Goal: Task Accomplishment & Management: Manage account settings

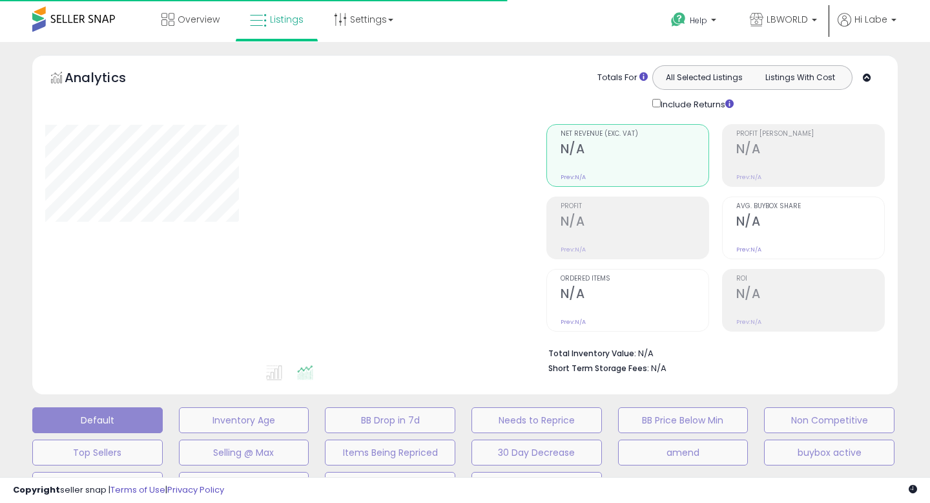
type input "**********"
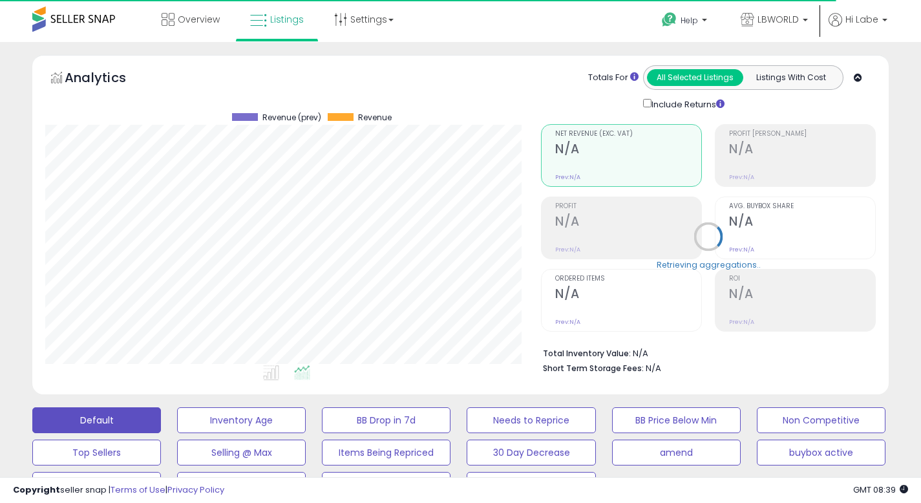
scroll to position [265, 496]
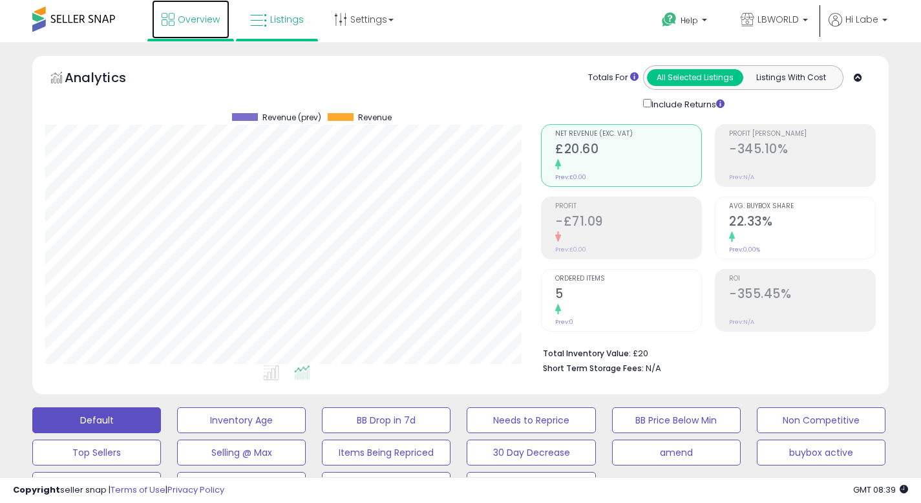
click at [203, 26] on link "Overview" at bounding box center [191, 19] width 78 height 39
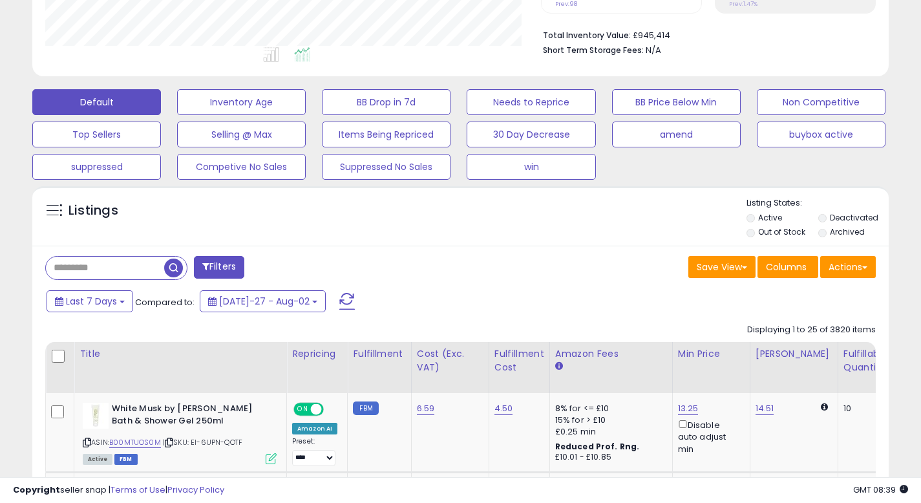
scroll to position [388, 0]
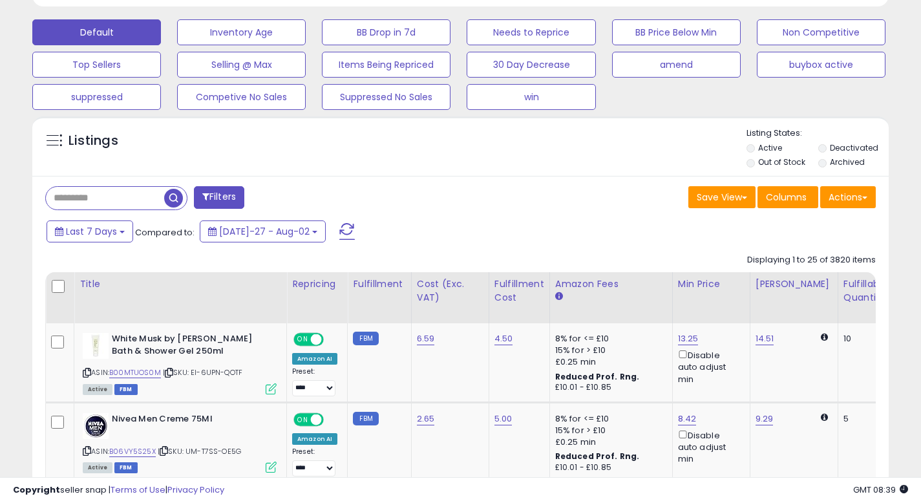
click at [138, 200] on input "text" at bounding box center [105, 198] width 118 height 23
paste input "**********"
type input "**********"
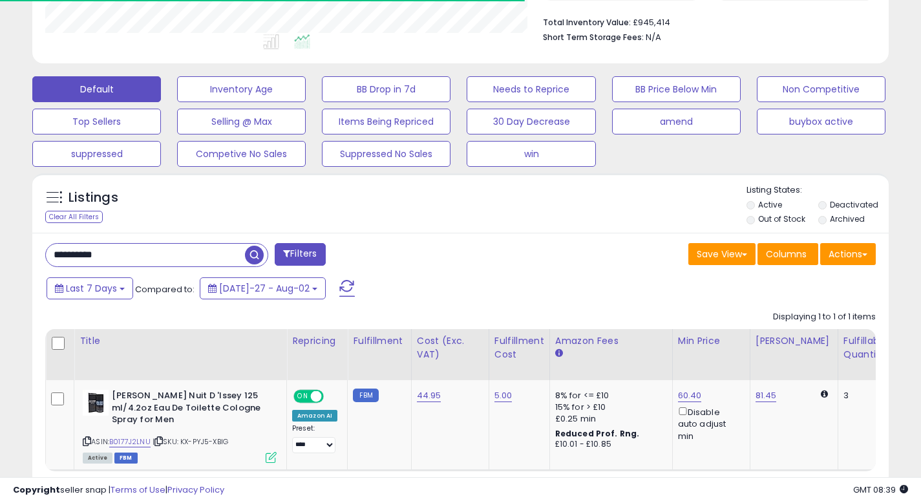
scroll to position [645875, 645645]
click at [374, 243] on div "**********" at bounding box center [248, 256] width 425 height 26
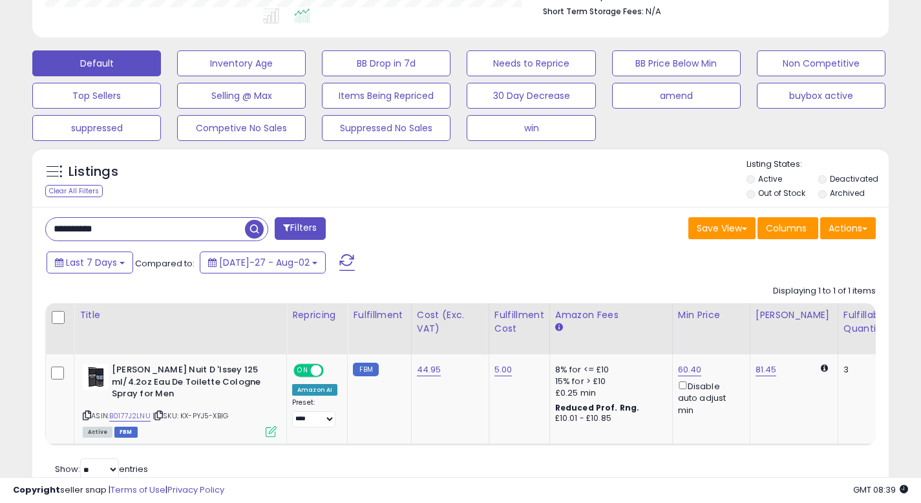
scroll to position [409, 0]
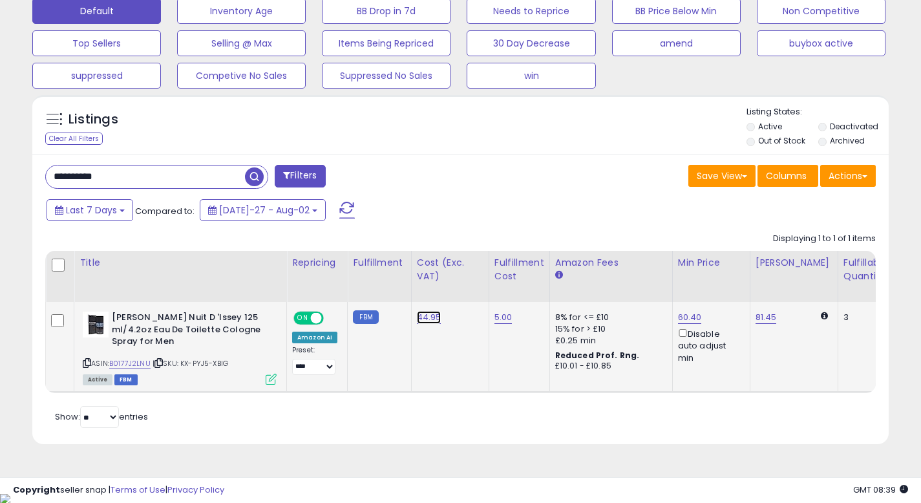
click at [428, 313] on link "44.95" at bounding box center [429, 317] width 25 height 13
click at [395, 297] on input "*****" at bounding box center [393, 286] width 115 height 22
type input "**"
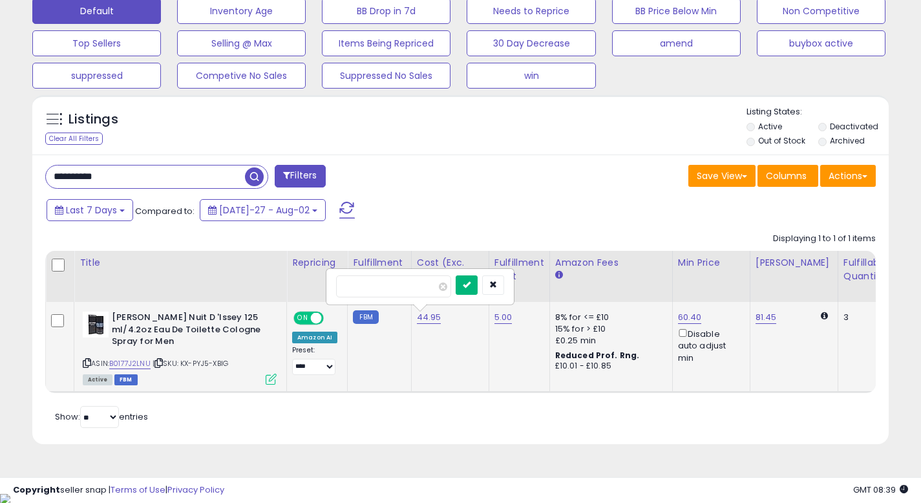
click at [470, 285] on icon "submit" at bounding box center [467, 284] width 8 height 8
click at [429, 317] on link "60.00" at bounding box center [428, 317] width 23 height 13
click at [402, 285] on input "*****" at bounding box center [393, 286] width 115 height 22
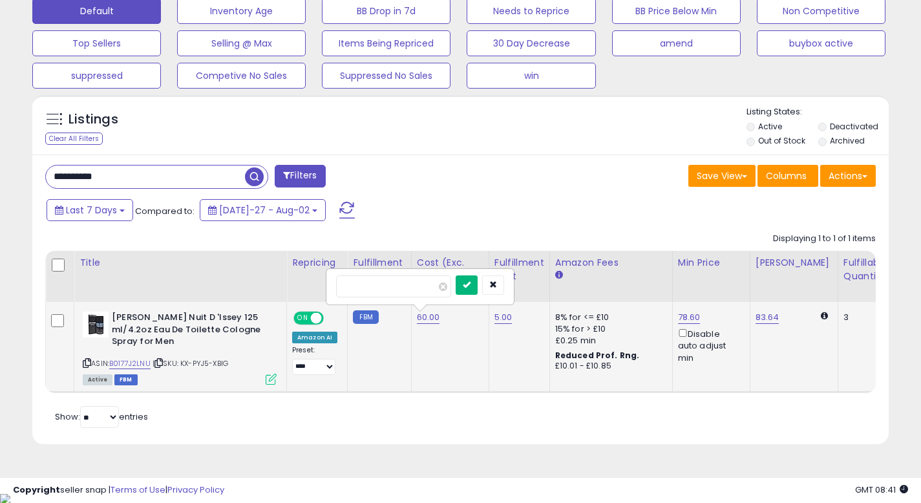
type input "**"
click at [477, 284] on button "submit" at bounding box center [467, 284] width 22 height 19
click at [426, 321] on link "44.00" at bounding box center [429, 317] width 25 height 13
type input "*****"
click at [470, 286] on icon "submit" at bounding box center [467, 284] width 8 height 8
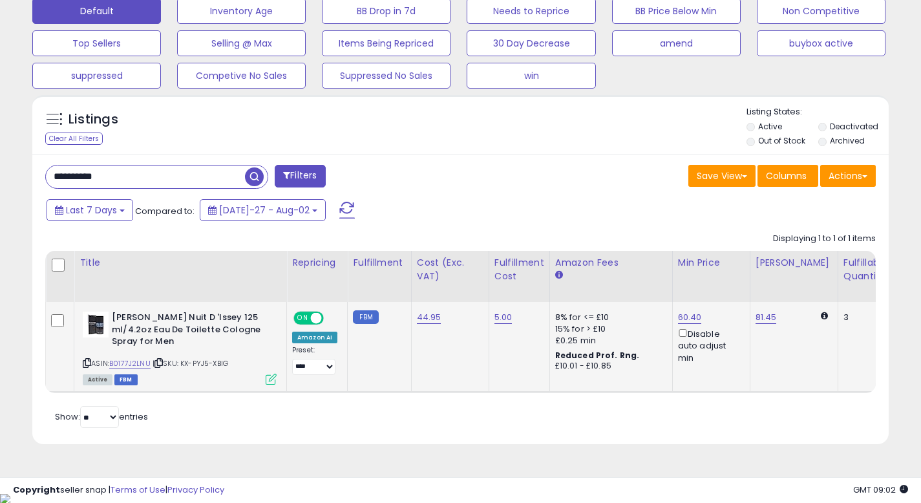
click at [196, 182] on input "**********" at bounding box center [145, 176] width 199 height 23
paste input "text"
type input "**********"
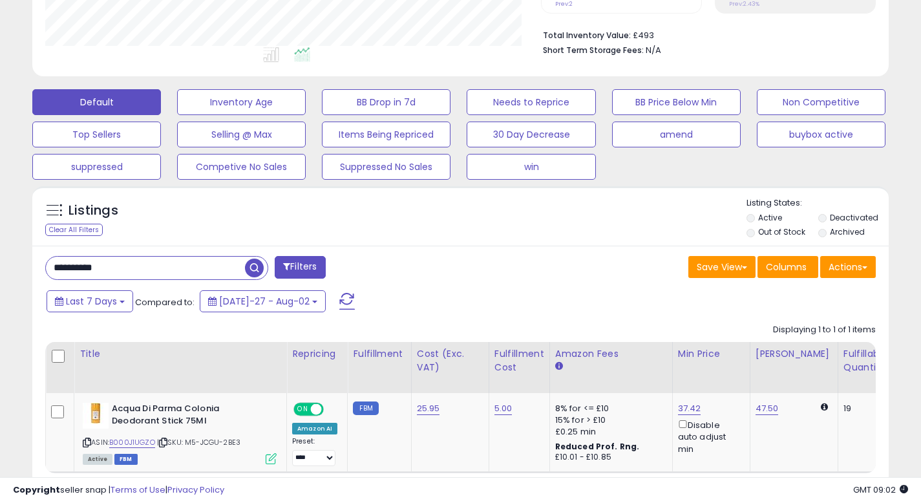
scroll to position [265, 496]
click at [439, 288] on div "Last 7 Days Compared to: Jul-27 - Aug-02" at bounding box center [354, 302] width 623 height 29
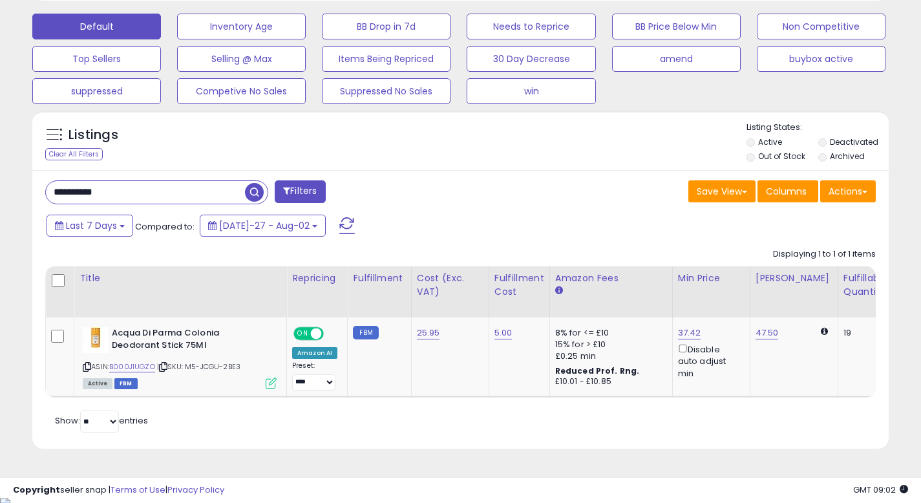
scroll to position [395, 0]
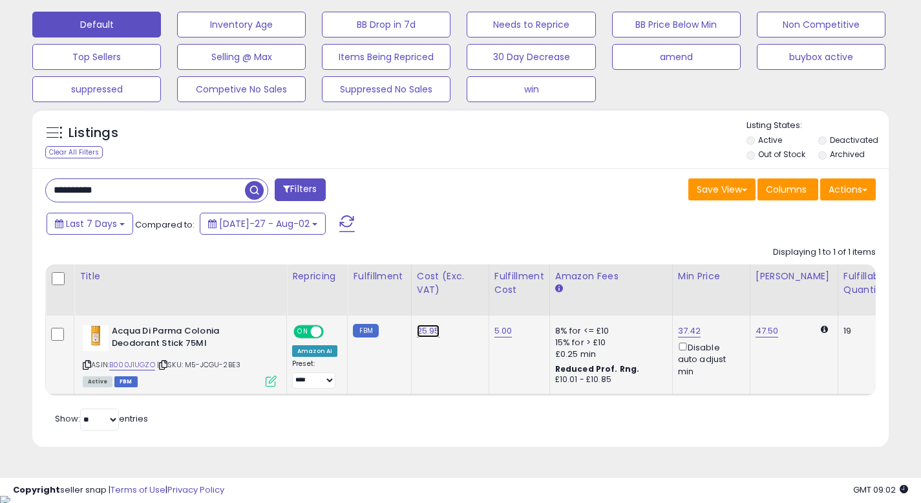
click at [421, 330] on link "25.95" at bounding box center [428, 330] width 23 height 13
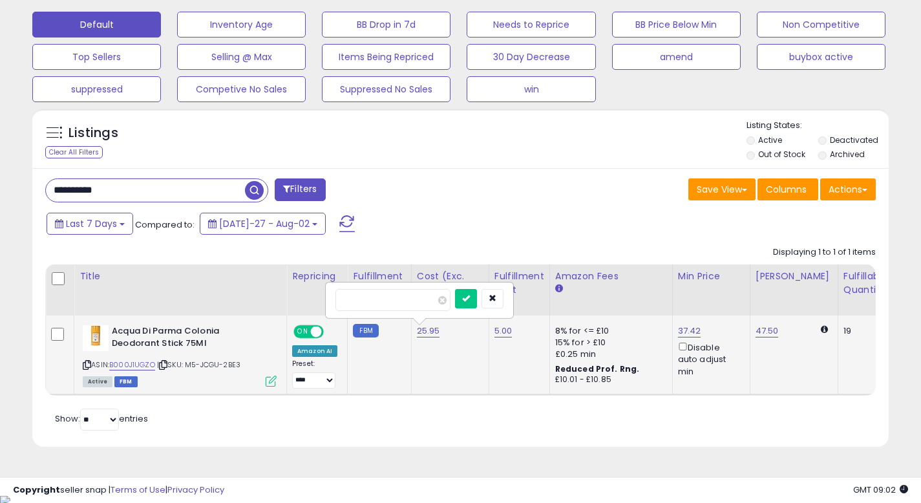
click at [352, 300] on input "*****" at bounding box center [392, 300] width 115 height 22
type input "*****"
click at [470, 298] on icon "submit" at bounding box center [466, 298] width 8 height 8
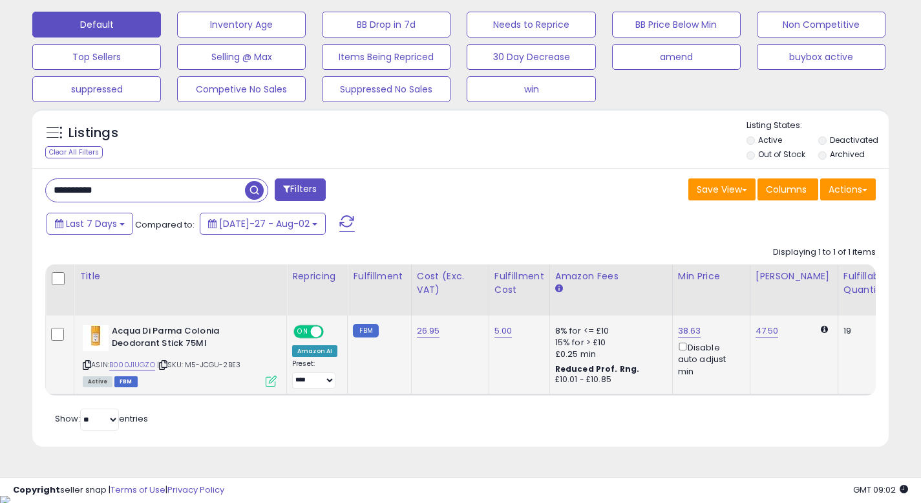
scroll to position [0, 0]
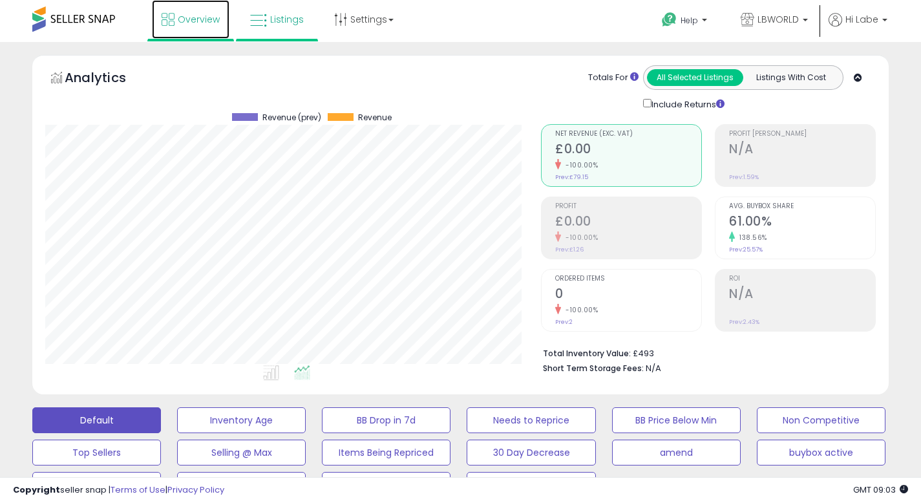
click at [205, 15] on span "Overview" at bounding box center [199, 19] width 42 height 13
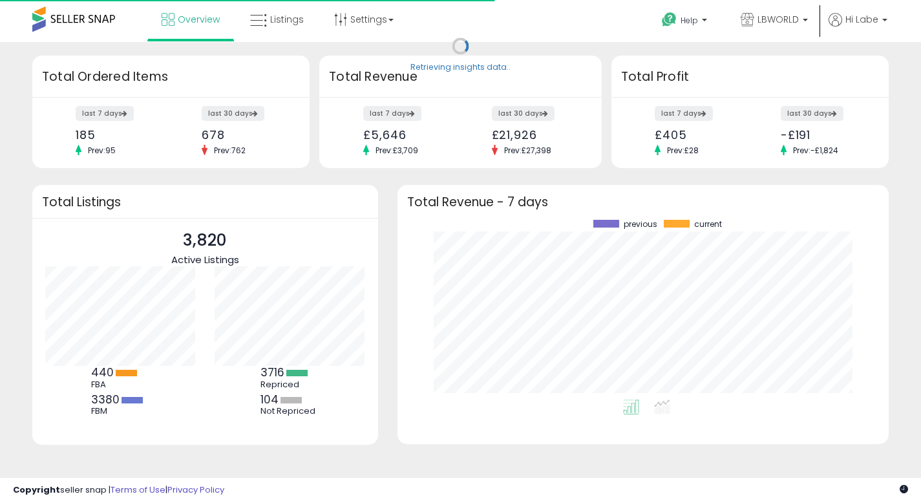
scroll to position [180, 465]
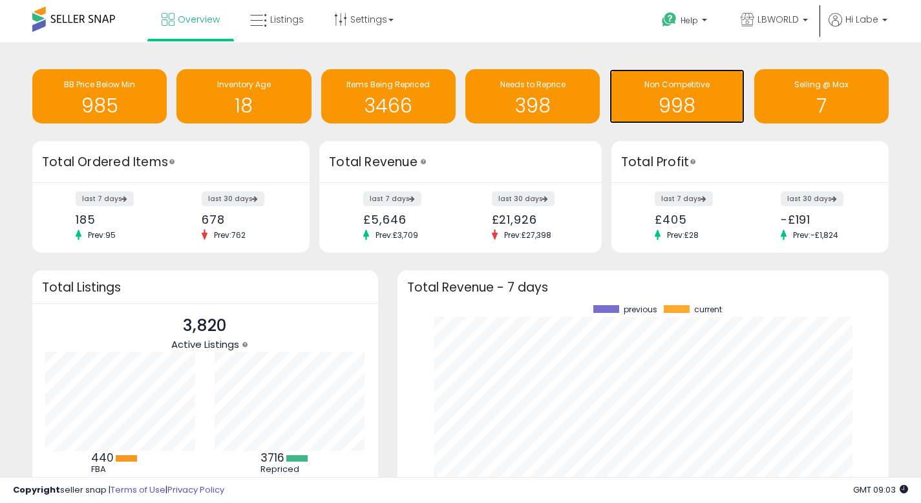
click at [684, 113] on h1 "998" at bounding box center [676, 105] width 121 height 21
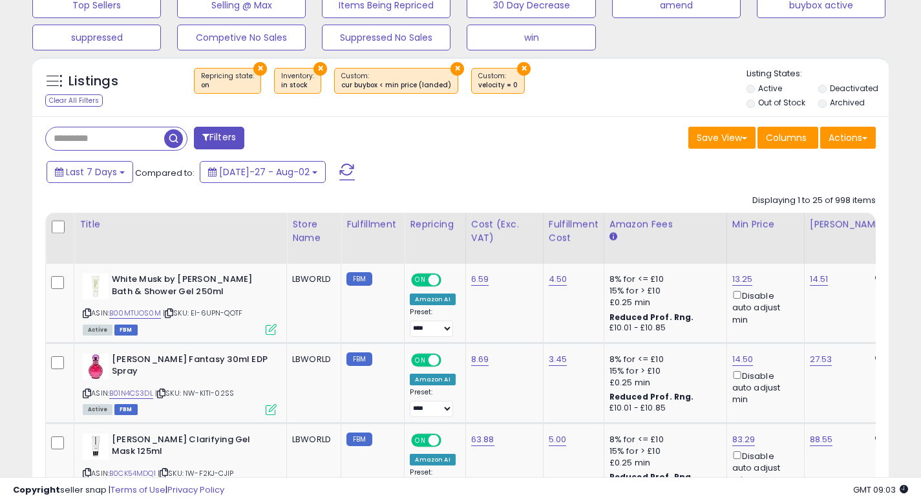
scroll to position [452, 0]
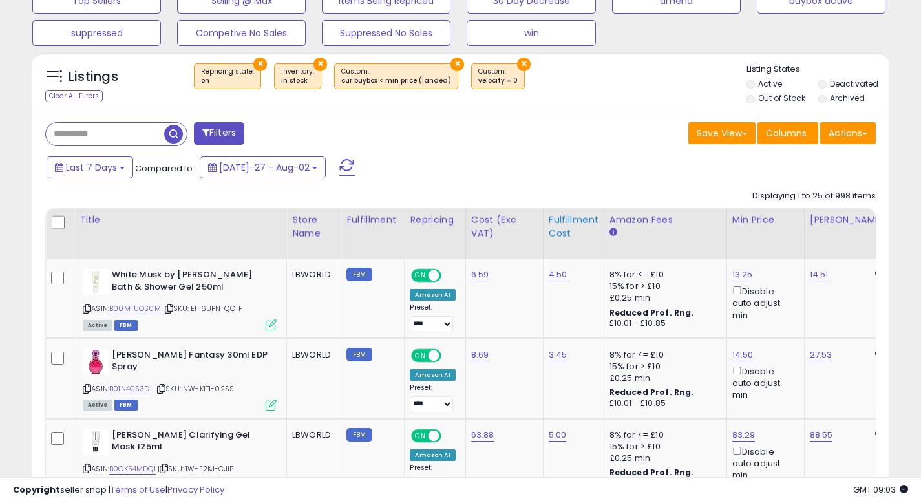
click at [559, 238] on div "Fulfillment Cost" at bounding box center [574, 226] width 50 height 27
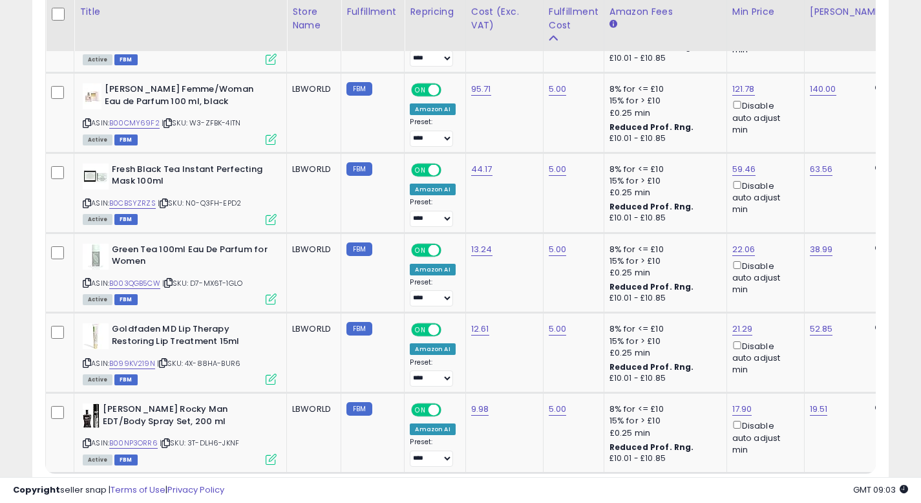
scroll to position [2409, 0]
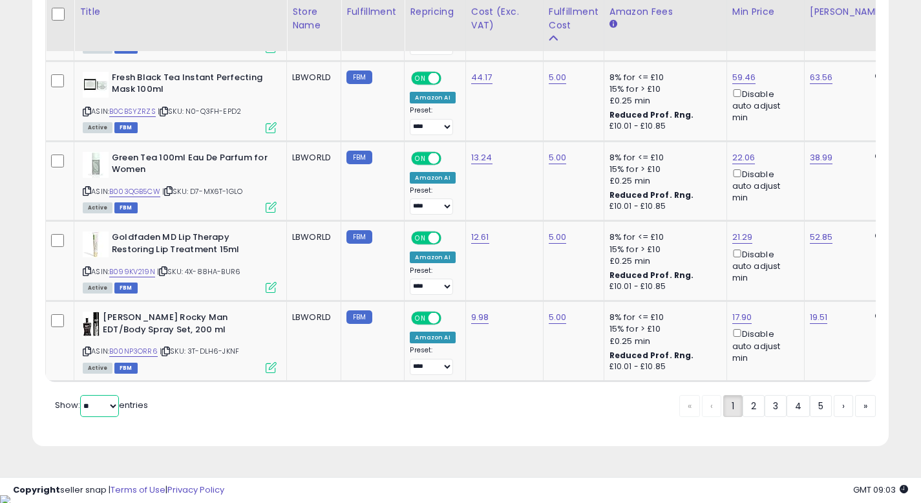
click at [109, 417] on select "** **" at bounding box center [99, 406] width 39 height 22
select select "**"
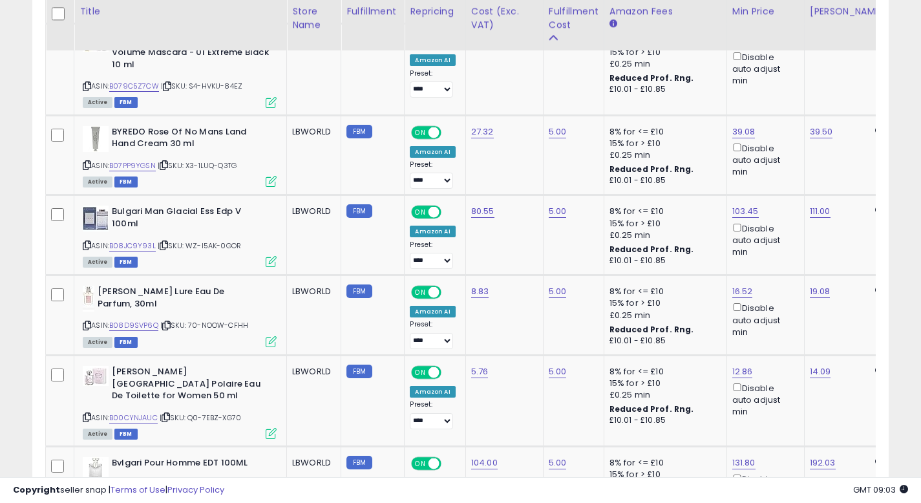
scroll to position [4456, 0]
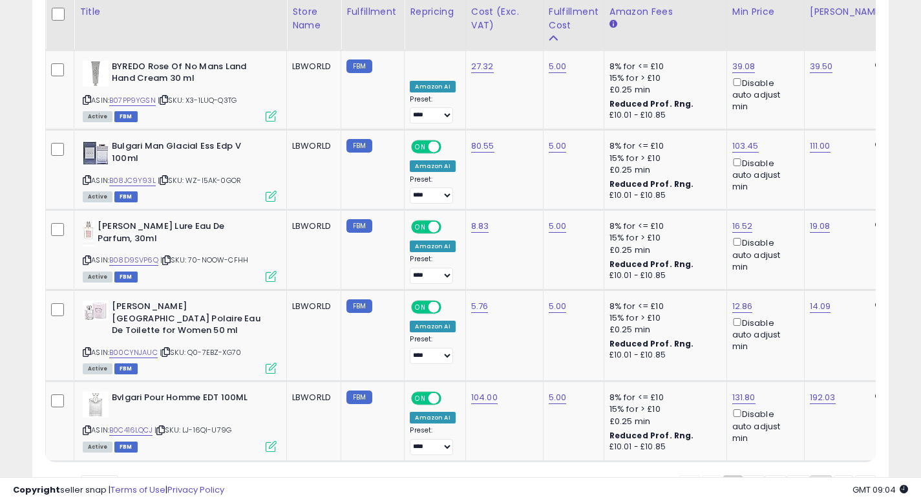
click at [855, 475] on link "5" at bounding box center [865, 486] width 21 height 22
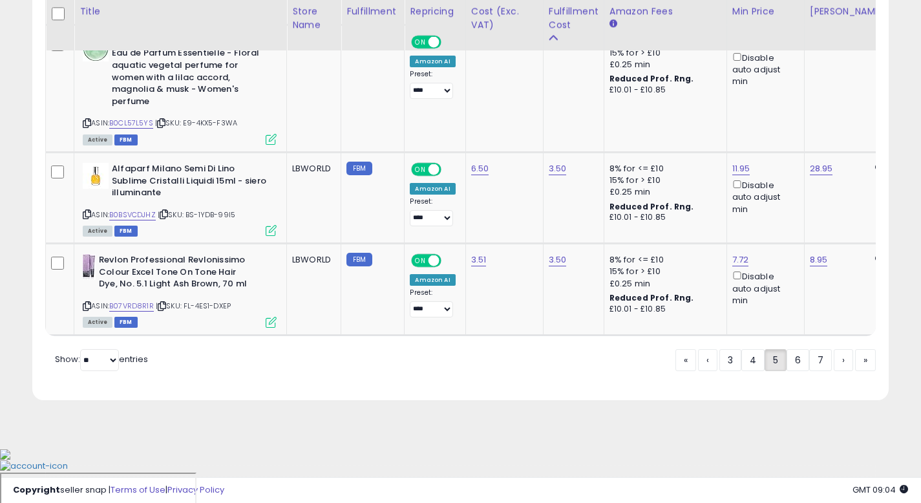
scroll to position [4771, 0]
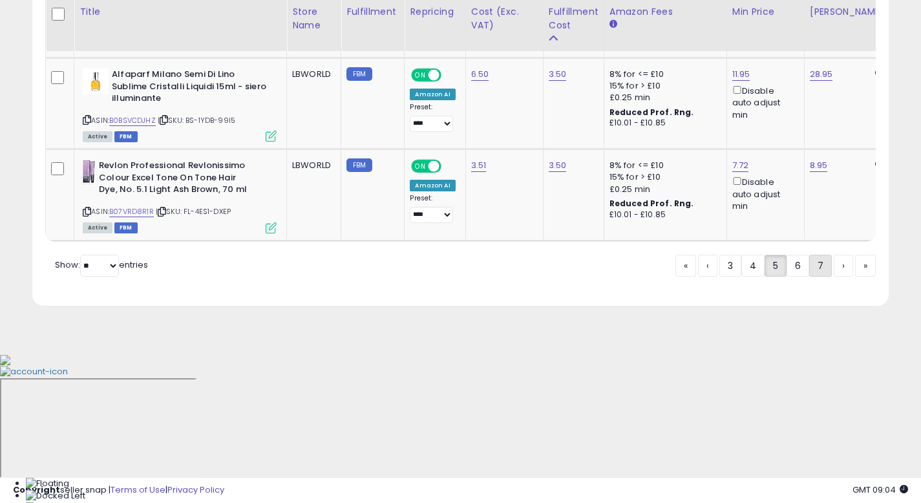
click at [855, 277] on link "7" at bounding box center [865, 266] width 21 height 22
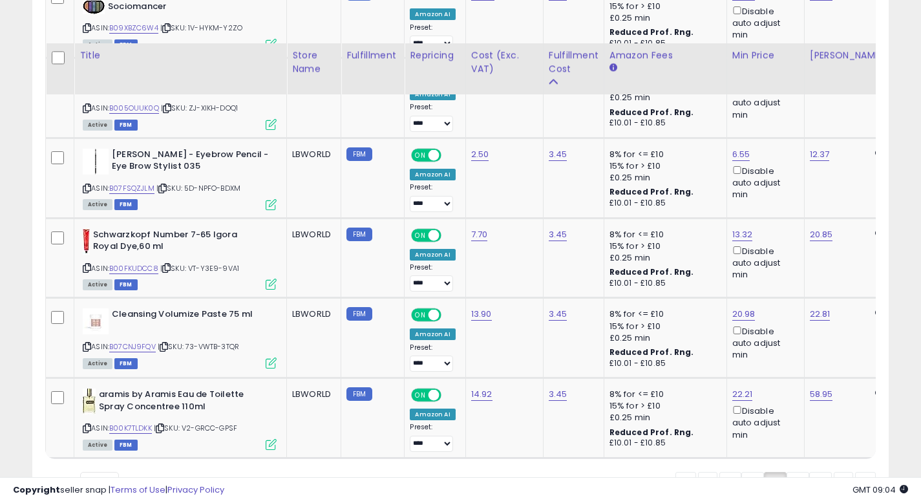
scroll to position [4617, 0]
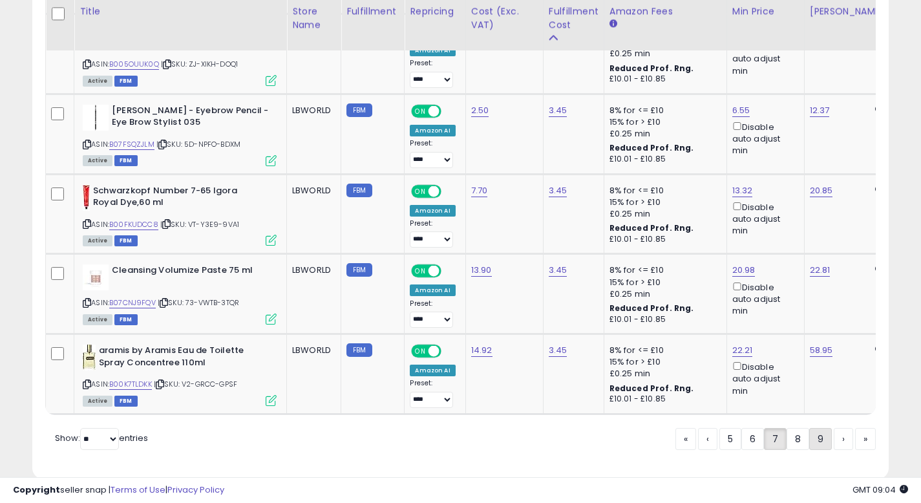
click at [855, 428] on link "9" at bounding box center [865, 439] width 21 height 22
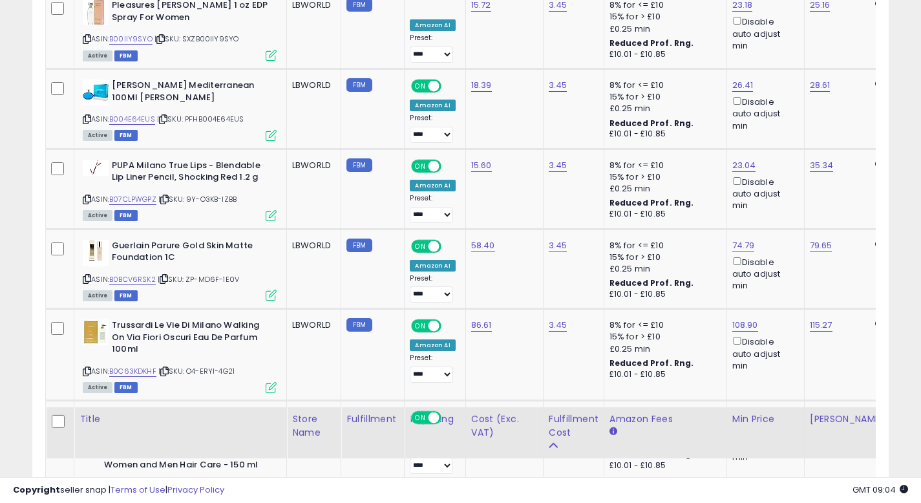
scroll to position [4756, 0]
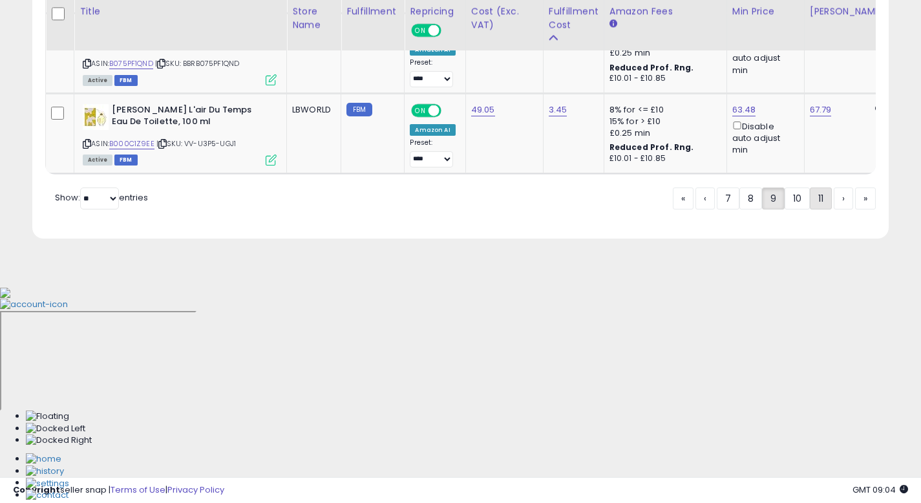
click at [855, 209] on link "11" at bounding box center [865, 198] width 21 height 22
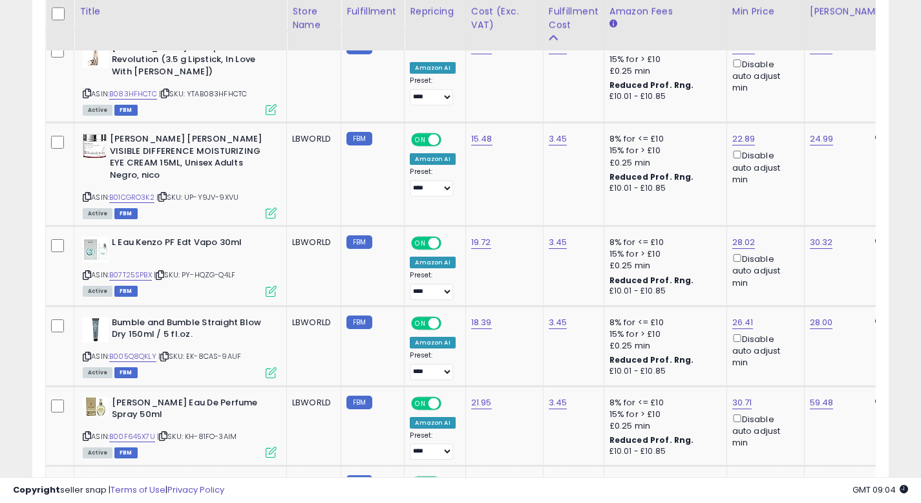
scroll to position [4473, 0]
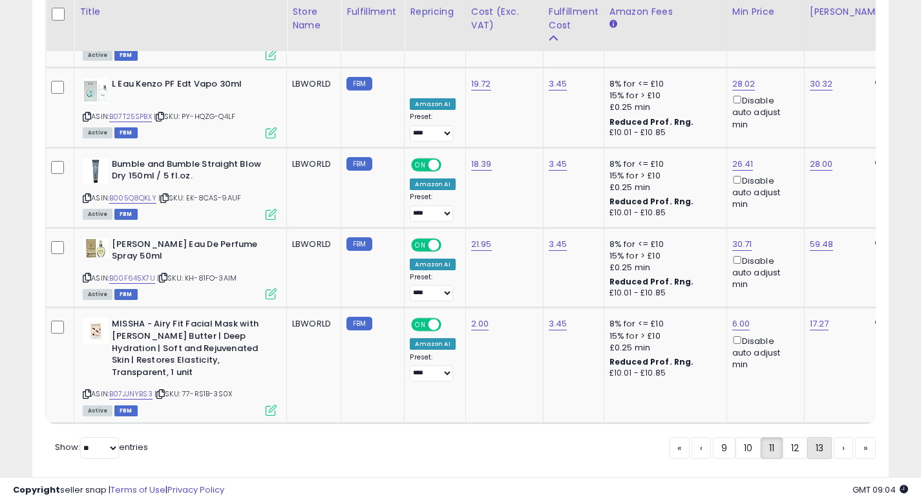
click at [855, 437] on link "13" at bounding box center [865, 448] width 21 height 22
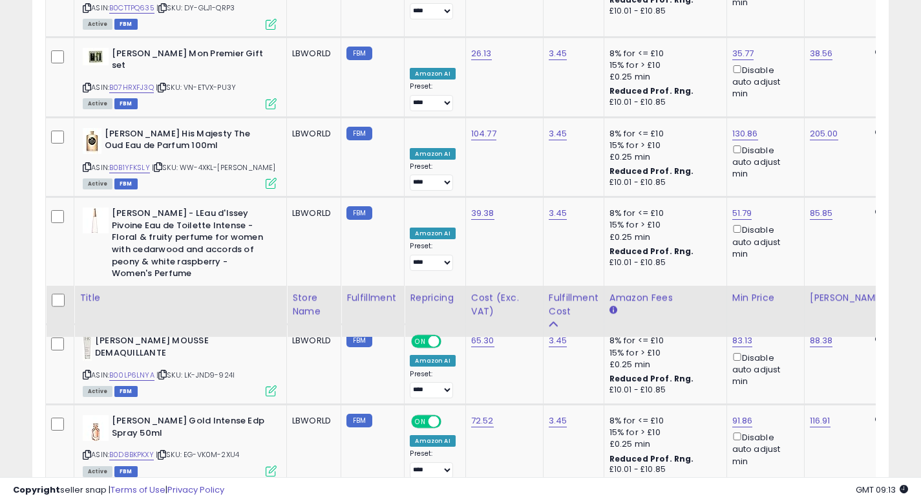
scroll to position [4643, 0]
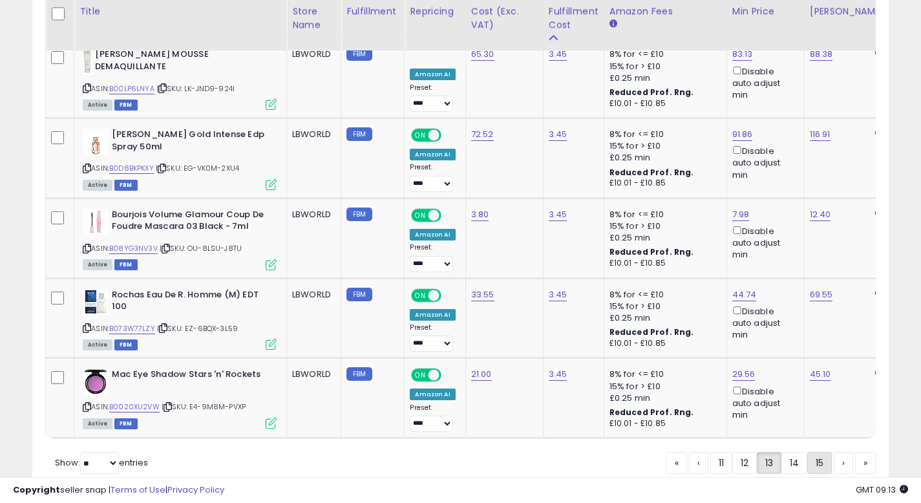
click at [855, 452] on link "15" at bounding box center [865, 463] width 21 height 22
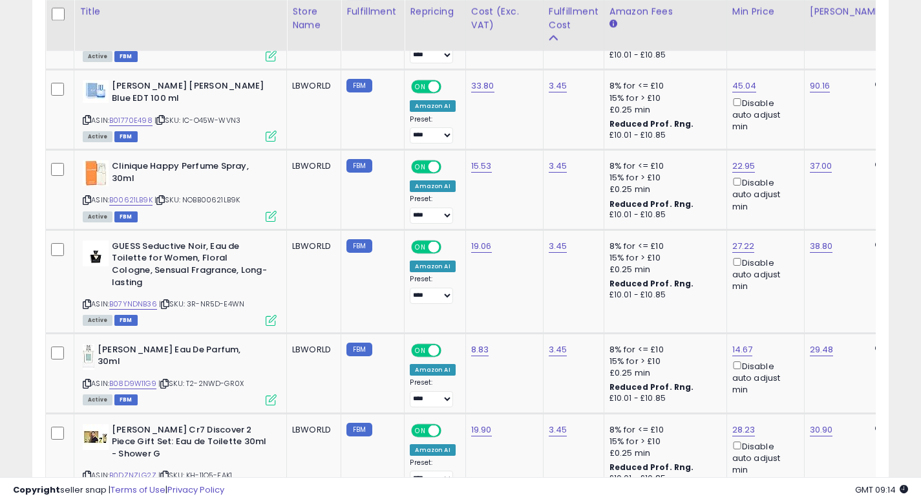
scroll to position [4615, 0]
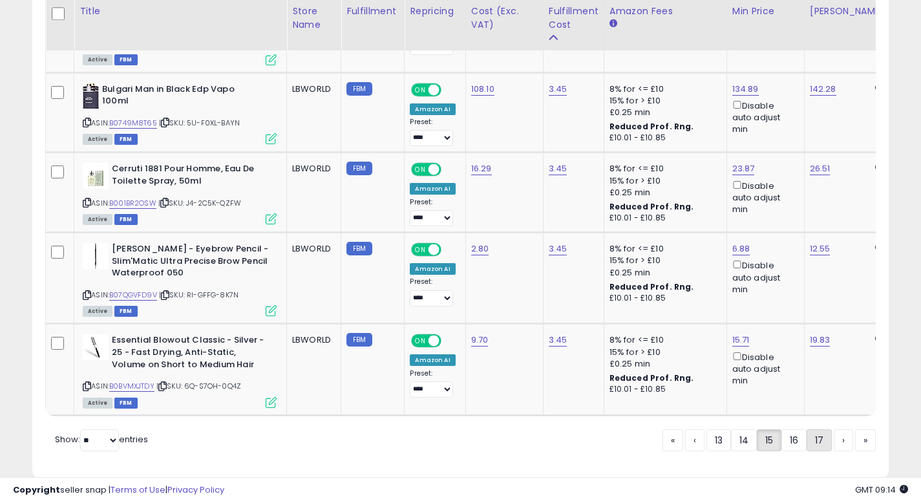
click at [855, 429] on link "17" at bounding box center [865, 440] width 21 height 22
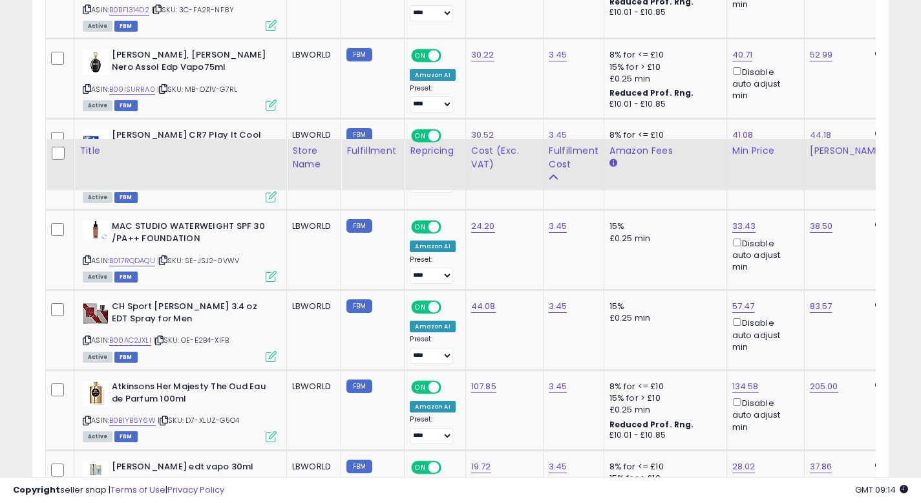
scroll to position [4860, 0]
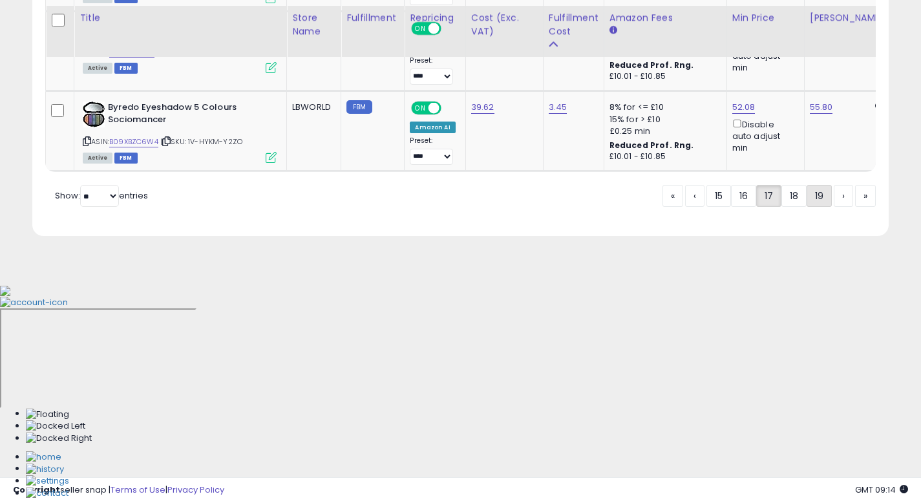
click at [855, 207] on link "19" at bounding box center [865, 196] width 21 height 22
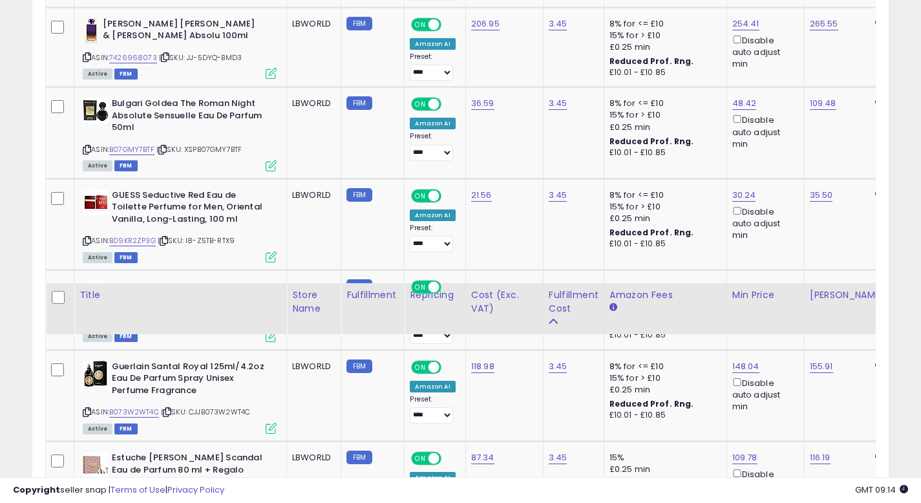
scroll to position [4794, 0]
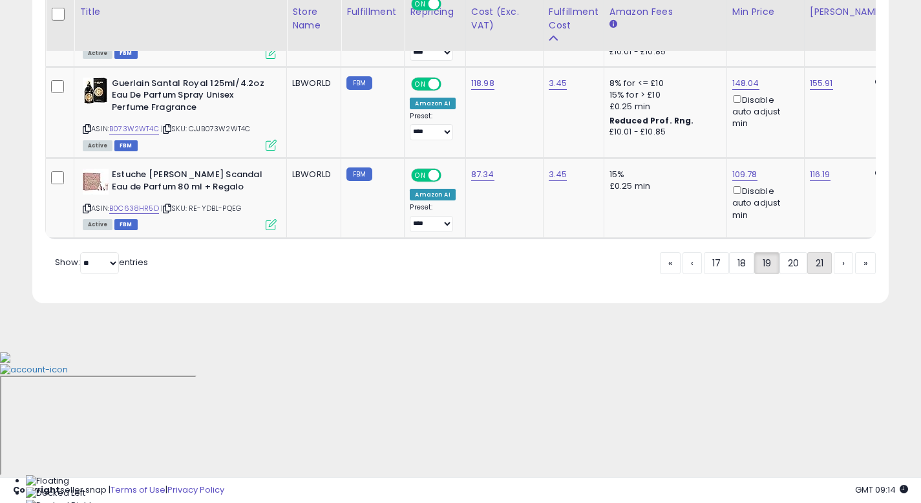
click at [855, 274] on link "21" at bounding box center [865, 263] width 21 height 22
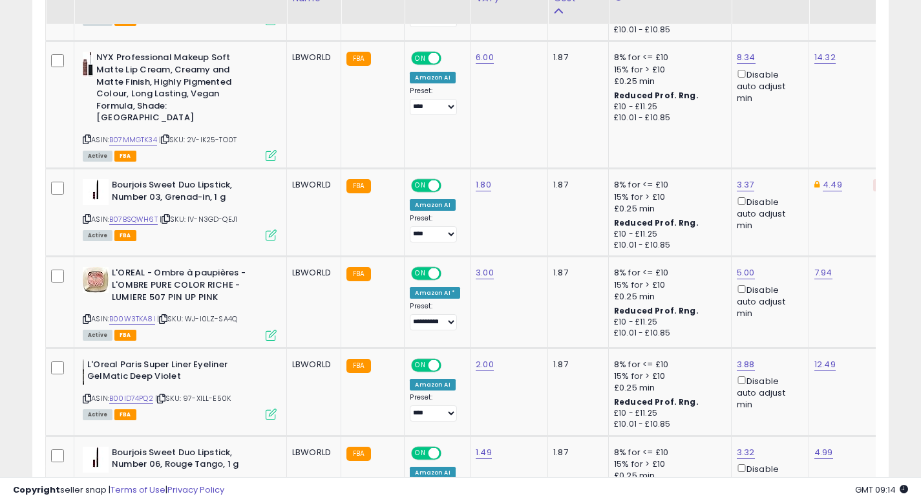
scroll to position [1159, 0]
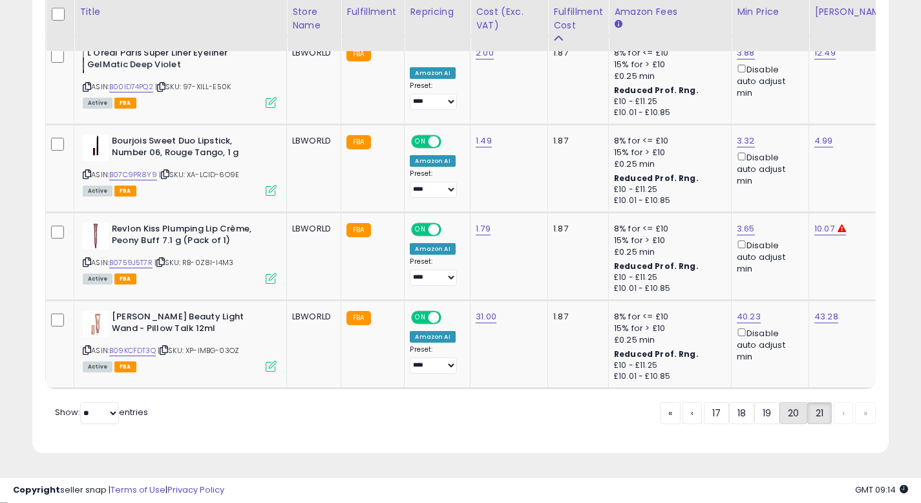
click at [834, 417] on link "20" at bounding box center [843, 413] width 19 height 22
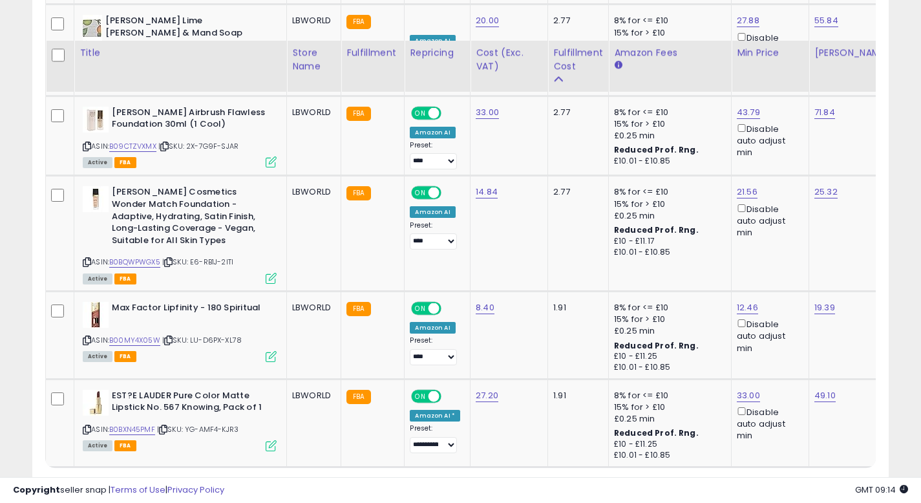
scroll to position [4641, 0]
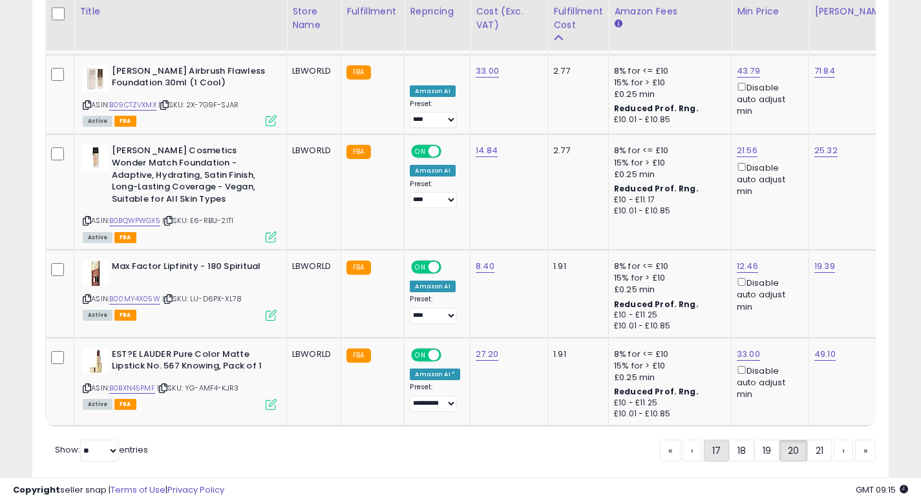
click at [754, 439] on link "17" at bounding box center [766, 450] width 25 height 22
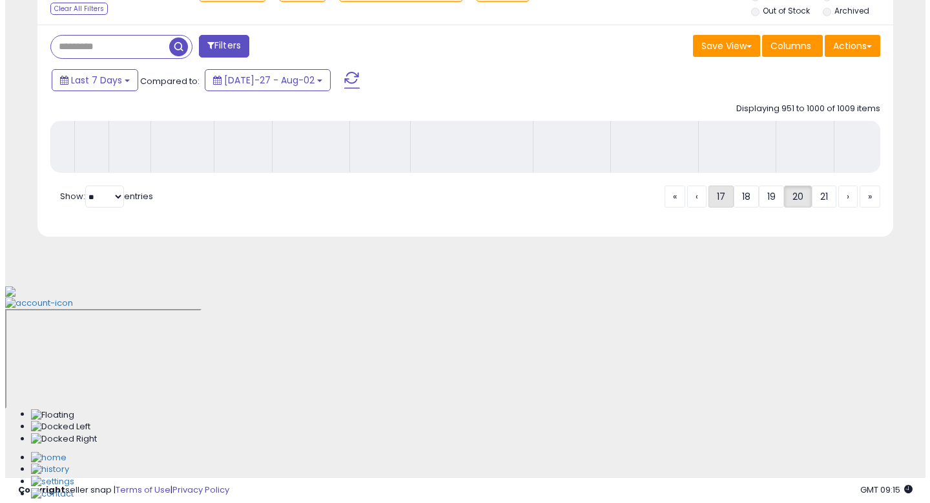
scroll to position [331, 0]
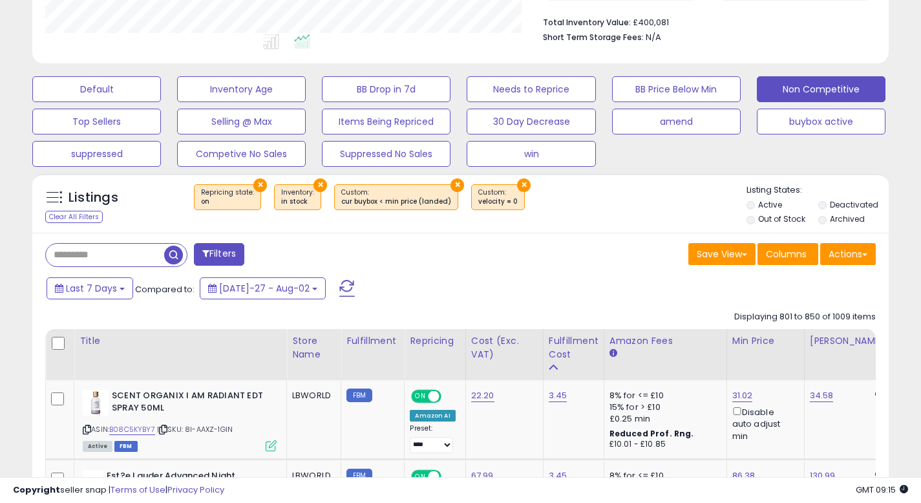
click at [517, 184] on button "×" at bounding box center [524, 185] width 14 height 14
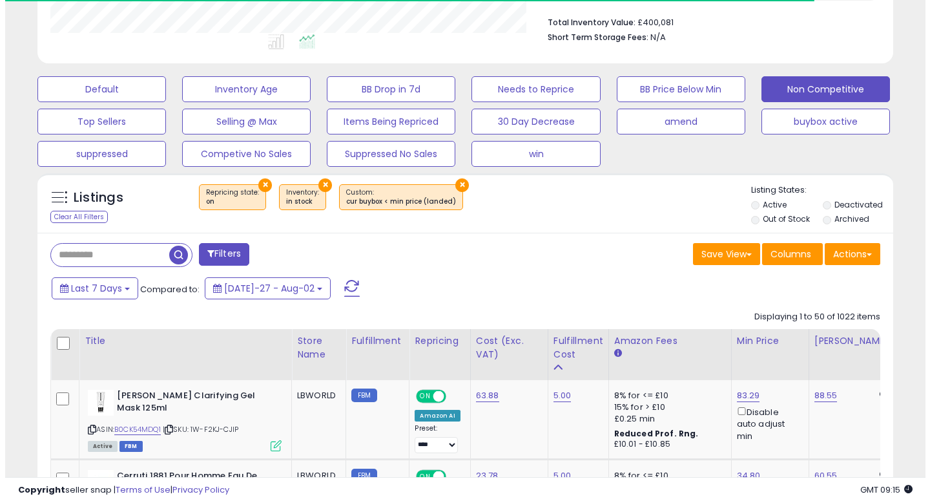
scroll to position [645875, 645645]
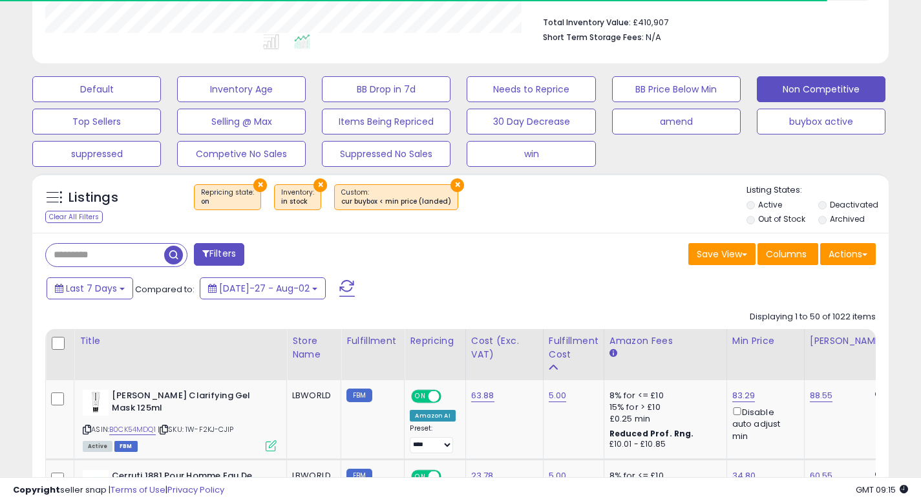
click at [450, 183] on button "×" at bounding box center [457, 185] width 14 height 14
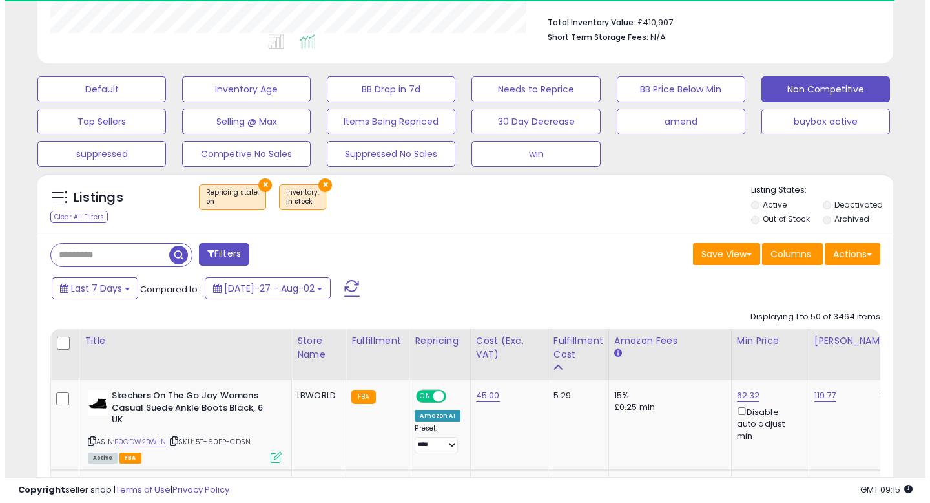
scroll to position [265, 496]
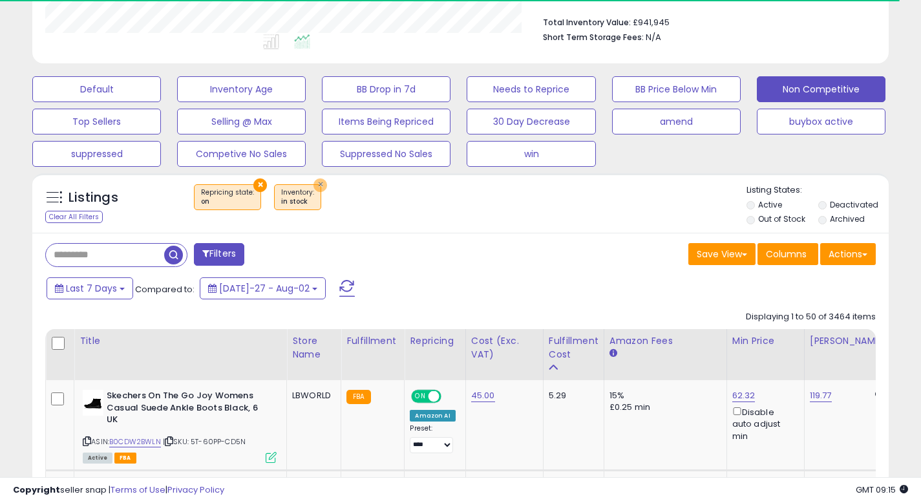
click at [313, 183] on button "×" at bounding box center [320, 185] width 14 height 14
click at [257, 184] on button "×" at bounding box center [260, 185] width 14 height 14
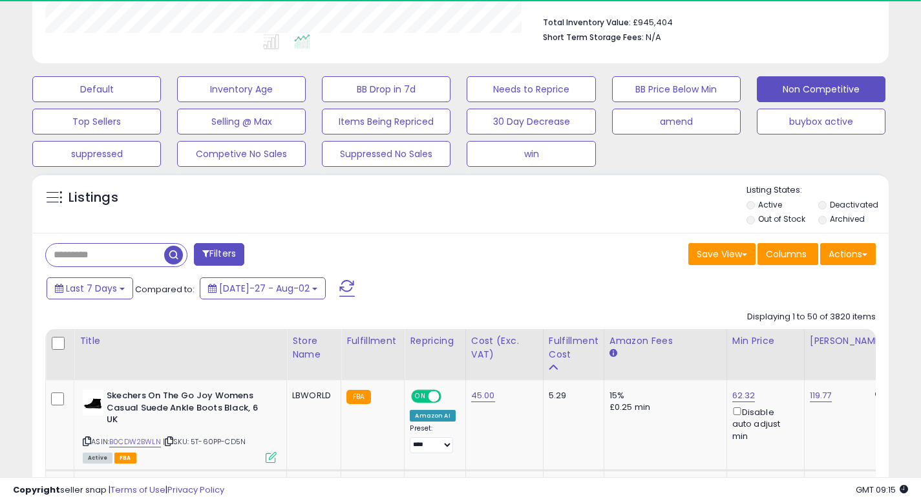
scroll to position [0, 0]
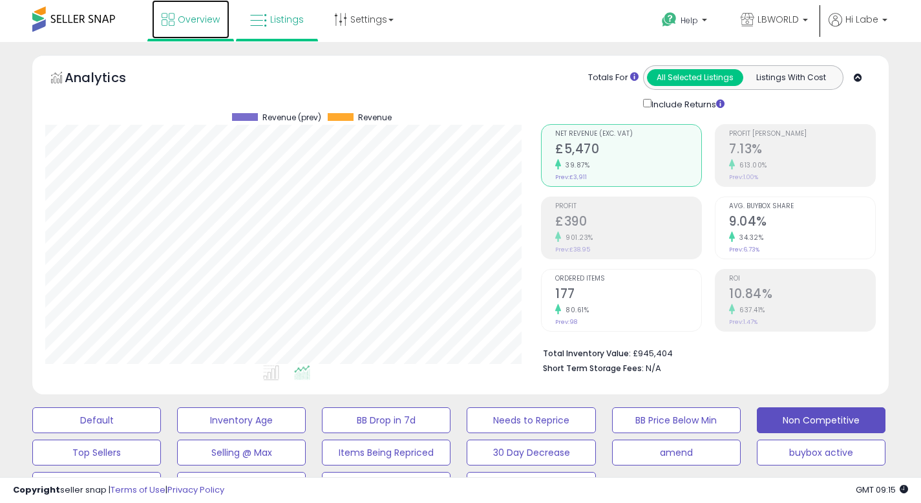
click at [198, 27] on link "Overview" at bounding box center [191, 19] width 78 height 39
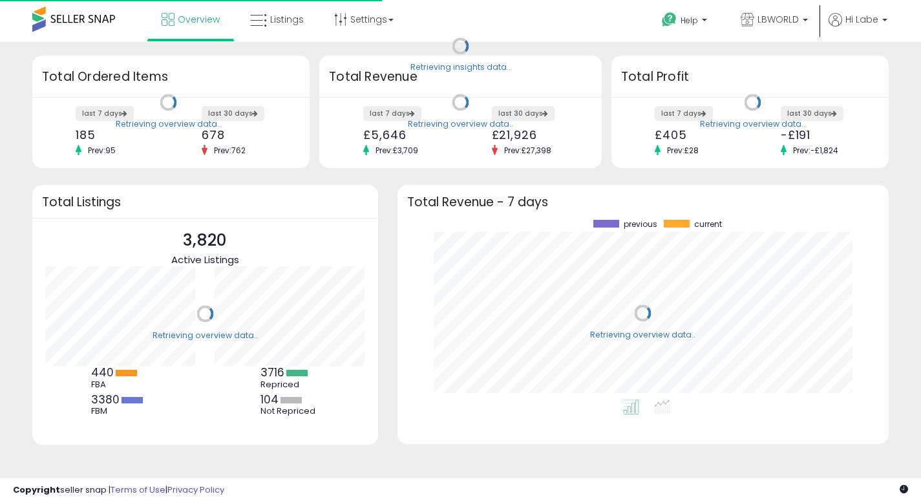
scroll to position [180, 465]
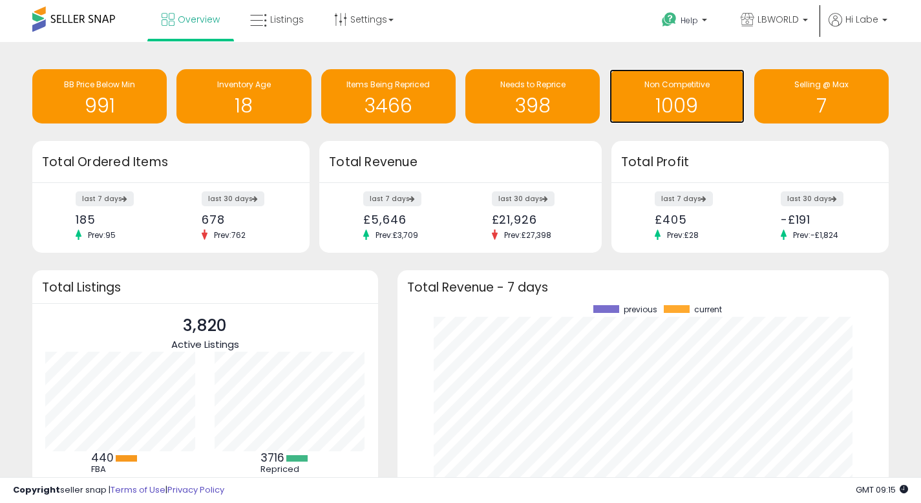
click at [693, 116] on h1 "1009" at bounding box center [676, 105] width 121 height 21
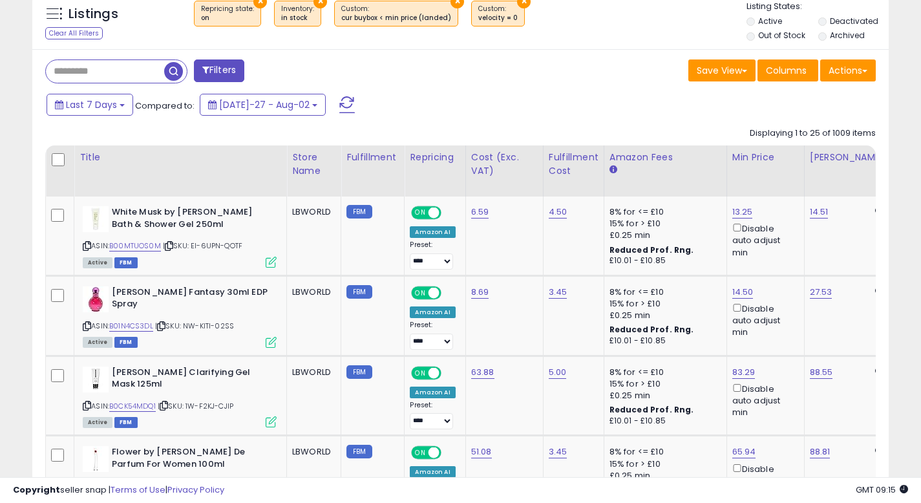
scroll to position [517, 0]
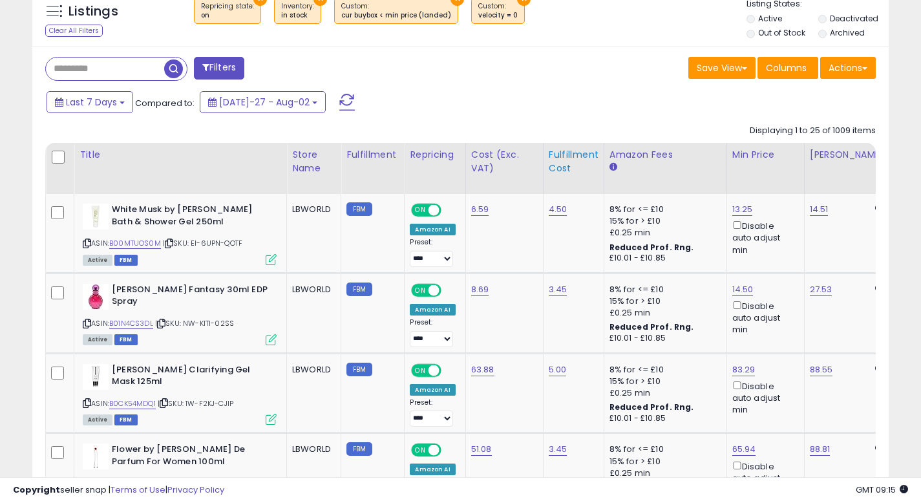
click at [564, 176] on th "Fulfillment Cost" at bounding box center [573, 168] width 61 height 51
click at [569, 162] on div "Fulfillment Cost" at bounding box center [574, 161] width 50 height 27
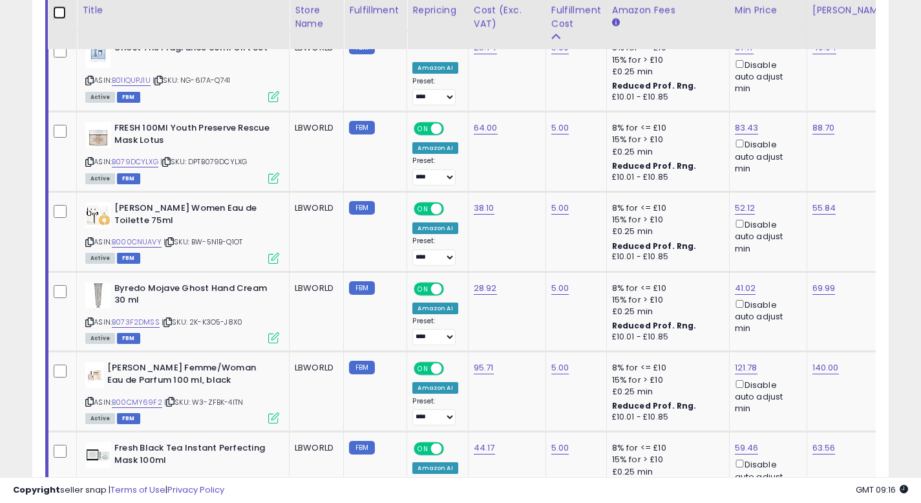
scroll to position [2434, 0]
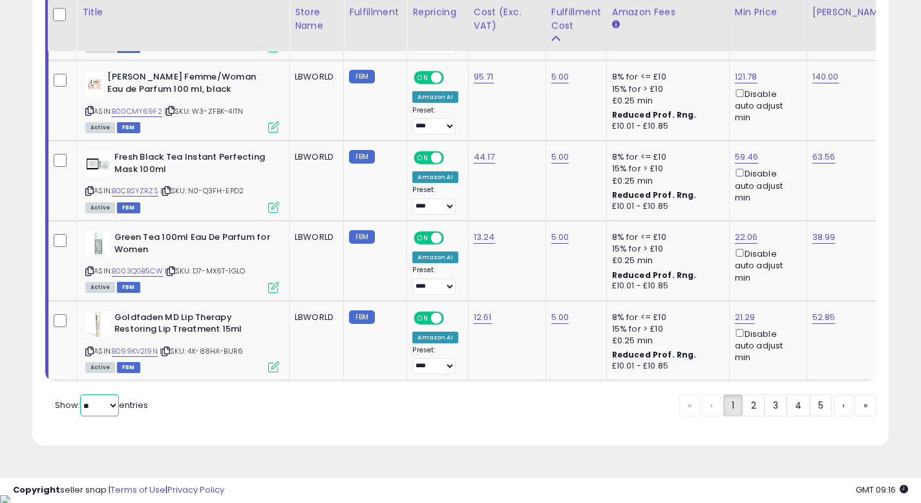
click at [103, 415] on select "** **" at bounding box center [99, 405] width 39 height 22
select select "**"
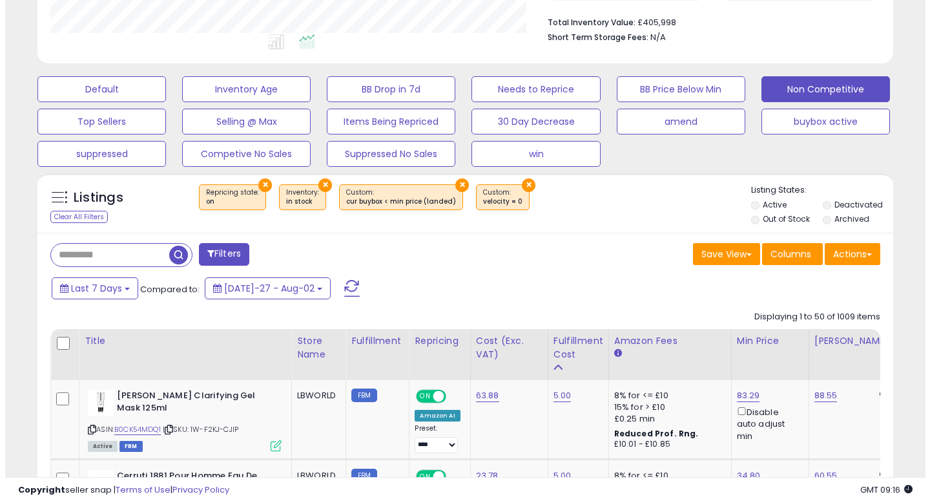
scroll to position [645875, 645645]
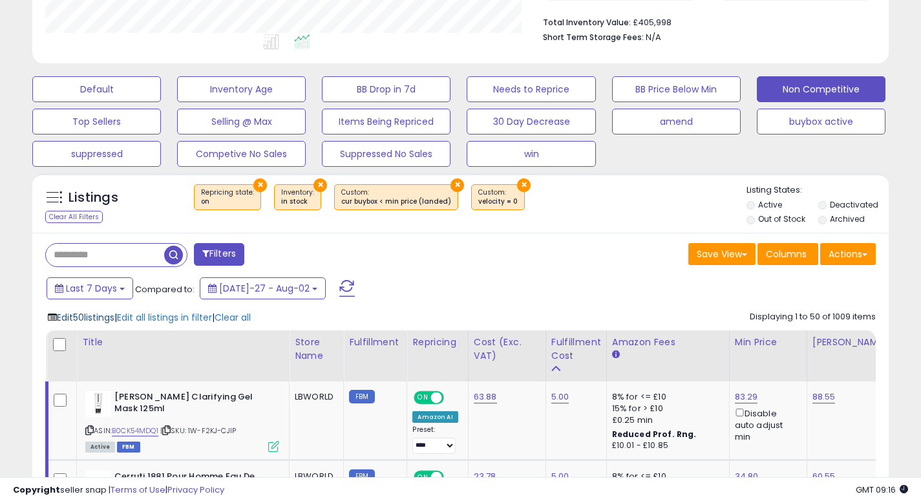
click at [109, 317] on span "Edit 50 listings" at bounding box center [86, 317] width 58 height 13
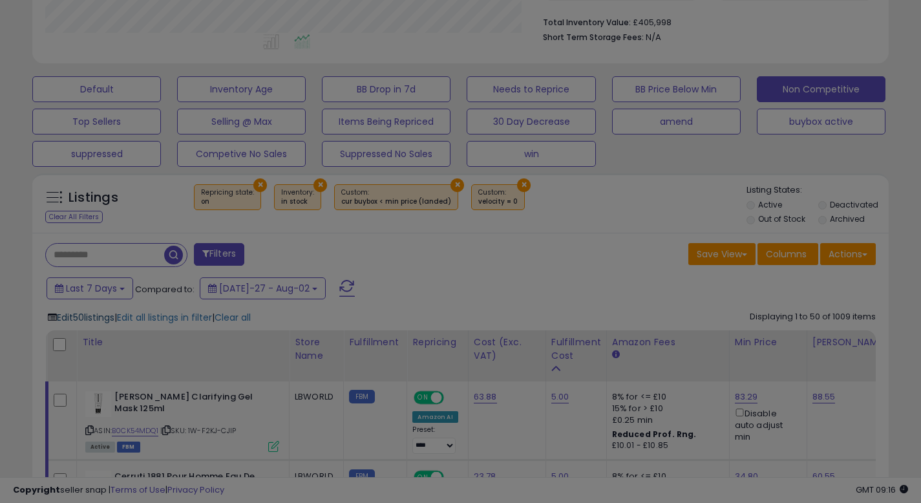
scroll to position [265, 501]
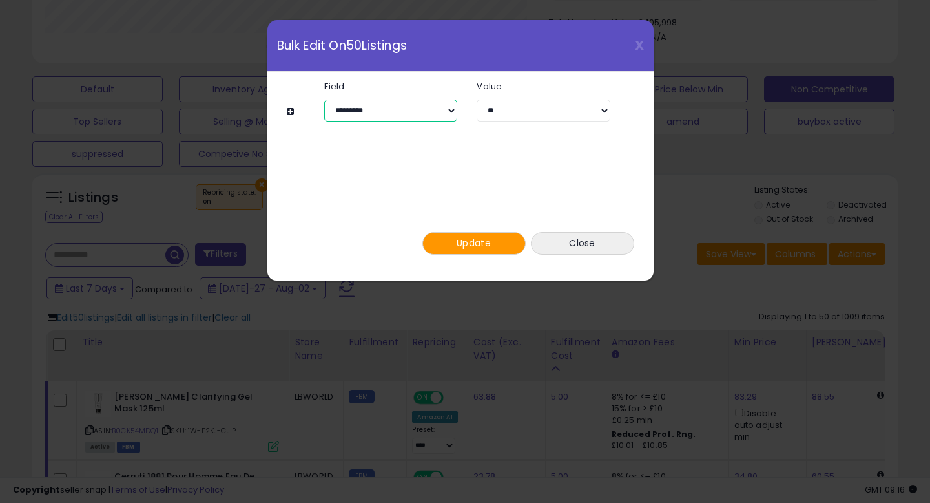
click at [434, 107] on select "**********" at bounding box center [390, 111] width 133 height 22
select select "**********"
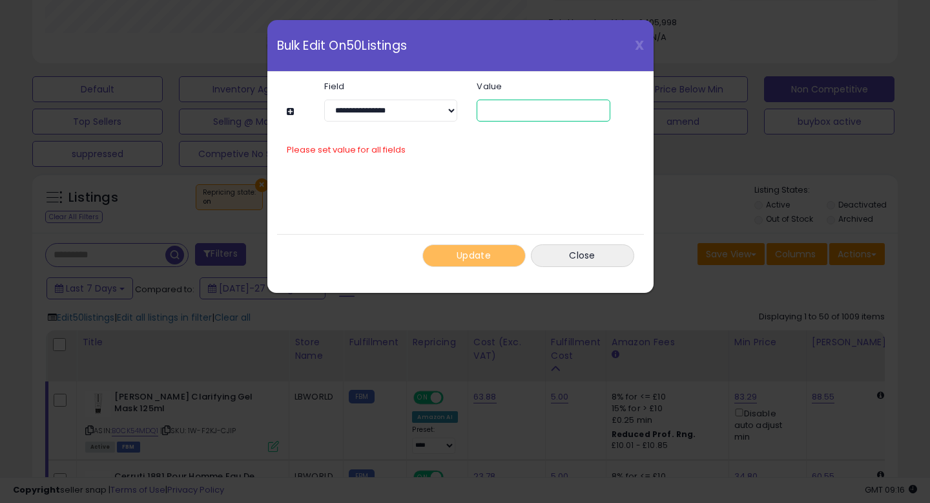
click at [501, 112] on input "number" at bounding box center [543, 111] width 133 height 22
type input "*"
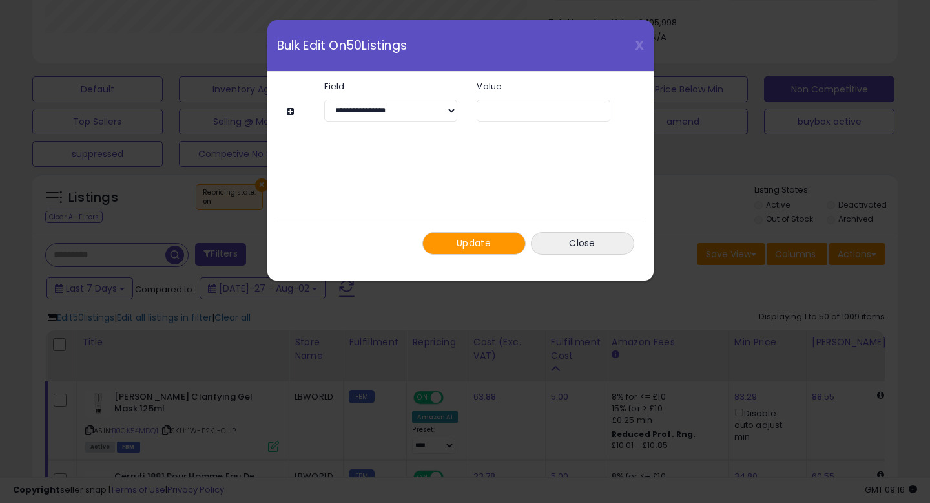
click at [483, 242] on span "Update" at bounding box center [474, 242] width 34 height 13
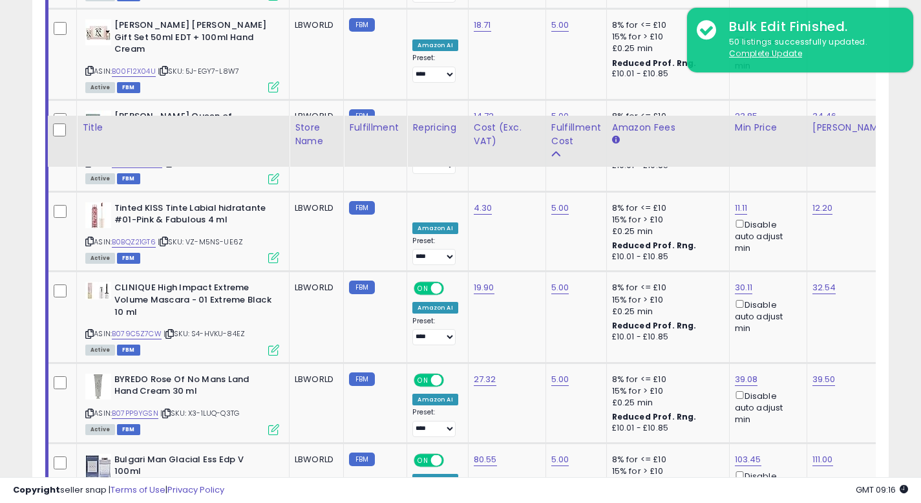
scroll to position [4480, 0]
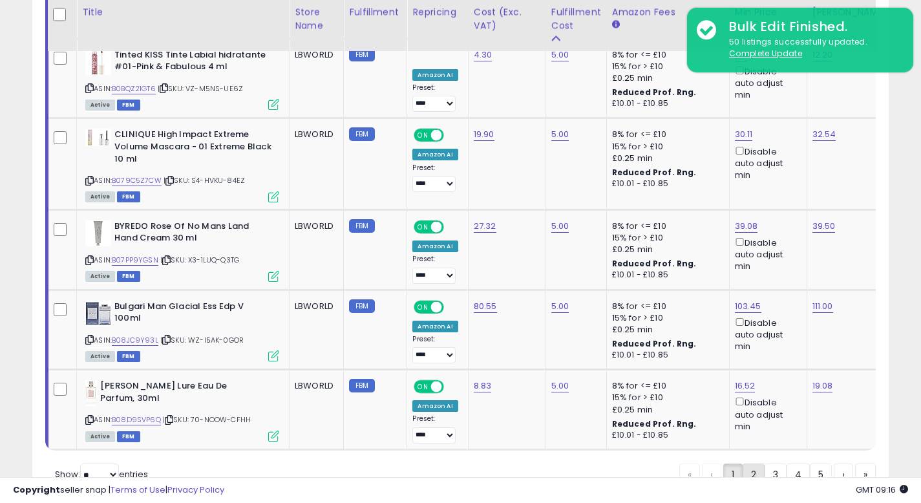
click at [786, 463] on link "2" at bounding box center [797, 474] width 23 height 22
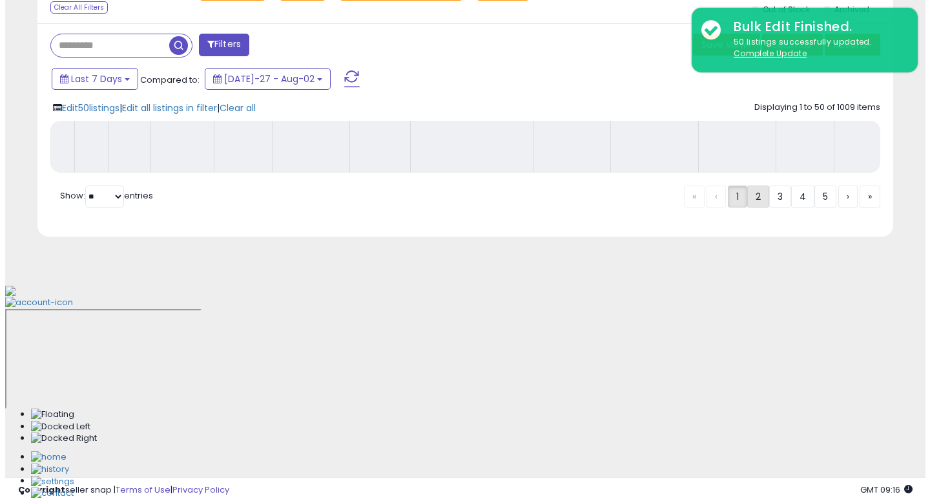
scroll to position [332, 0]
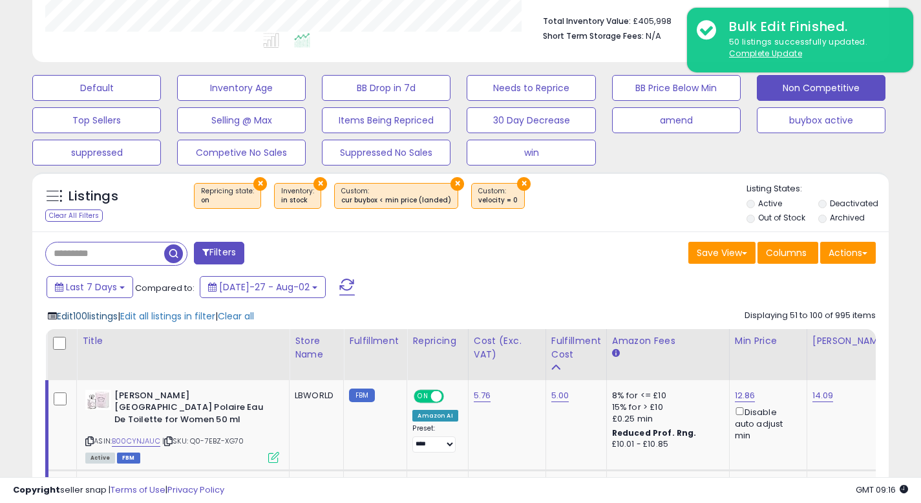
click at [90, 319] on span "Edit 100 listings" at bounding box center [87, 316] width 61 height 13
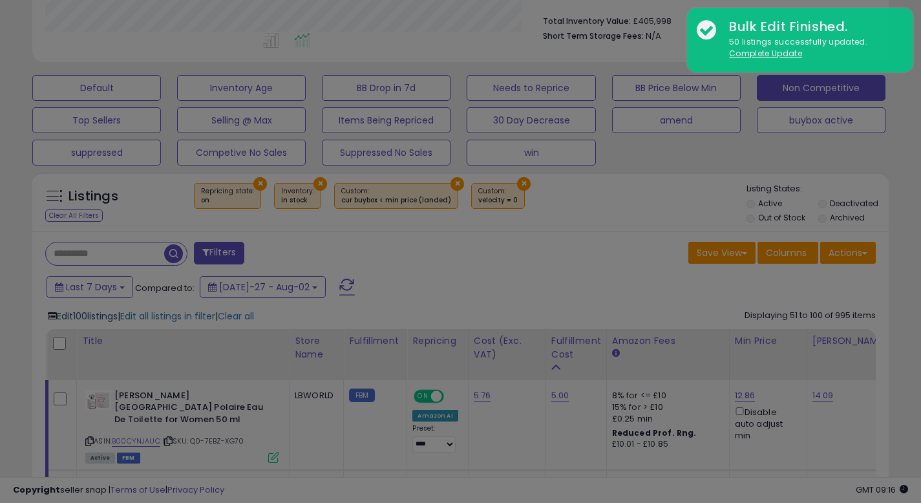
scroll to position [265, 501]
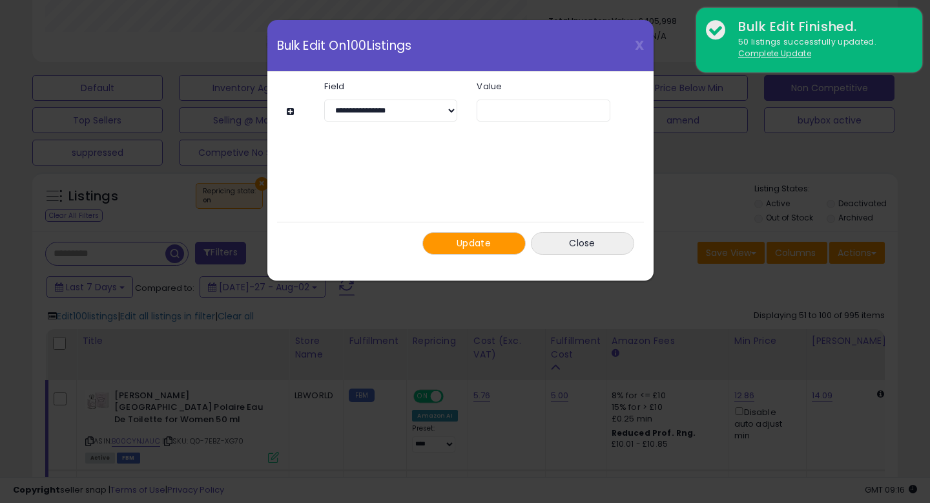
click at [471, 238] on span "Update" at bounding box center [474, 242] width 34 height 13
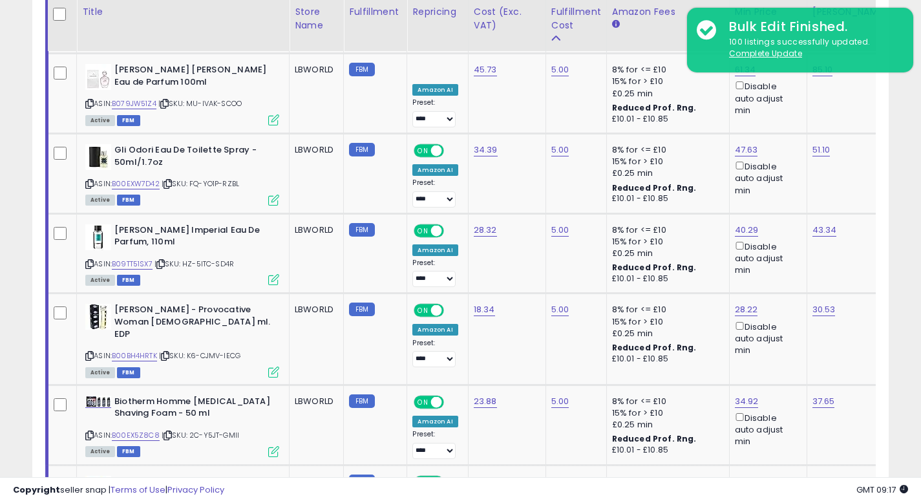
scroll to position [4495, 0]
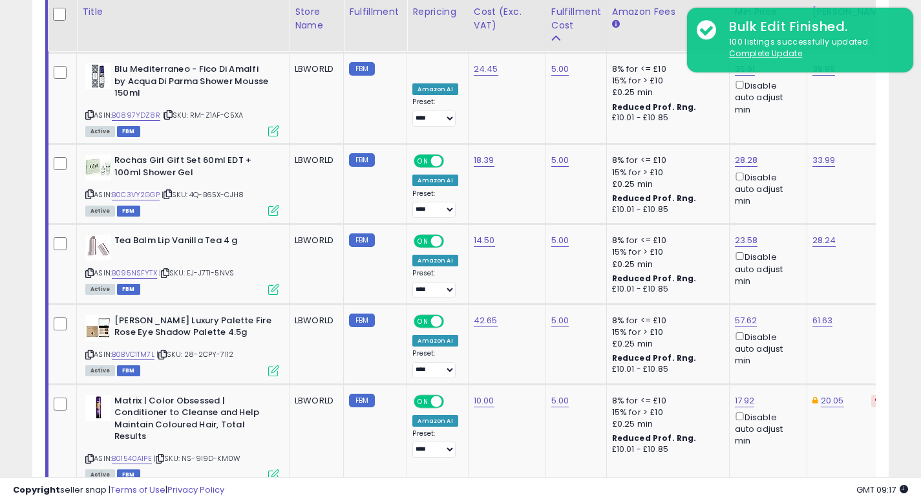
click at [810, 501] on link "3" at bounding box center [821, 512] width 22 height 22
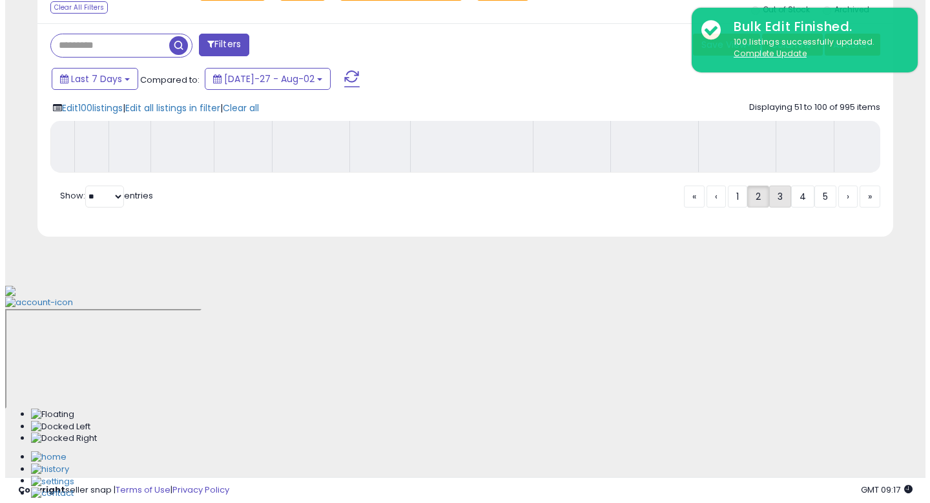
scroll to position [332, 0]
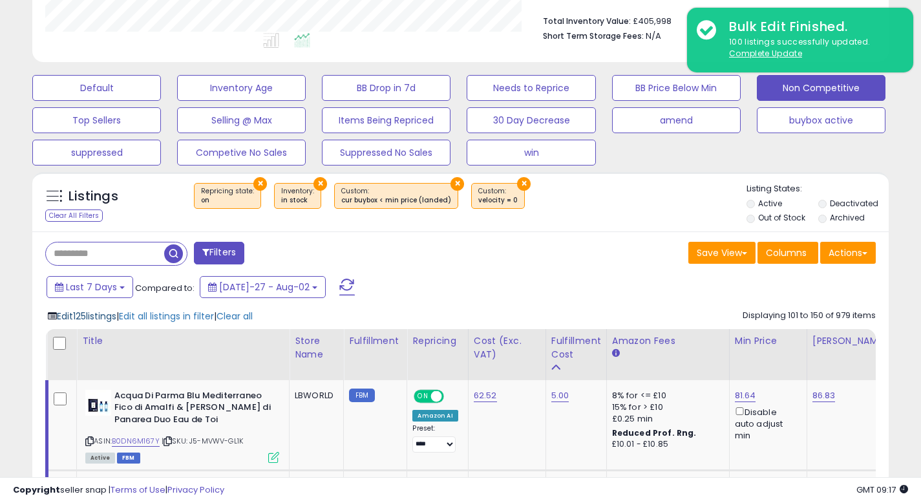
click at [102, 316] on span "Edit 125 listings" at bounding box center [86, 316] width 59 height 13
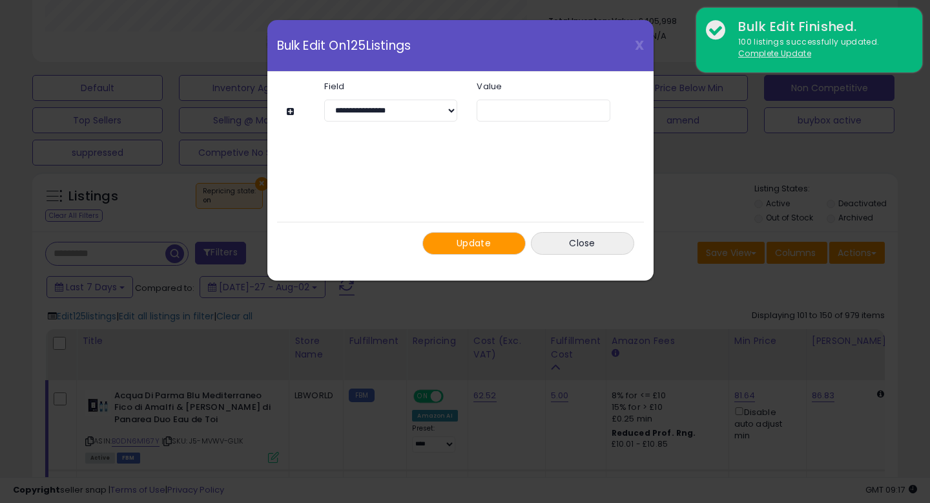
click at [463, 242] on span "Update" at bounding box center [474, 242] width 34 height 13
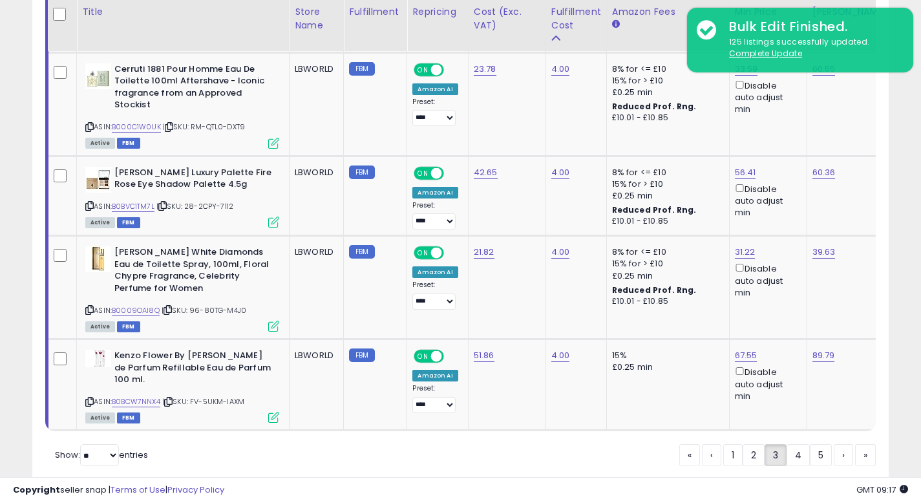
scroll to position [4697, 0]
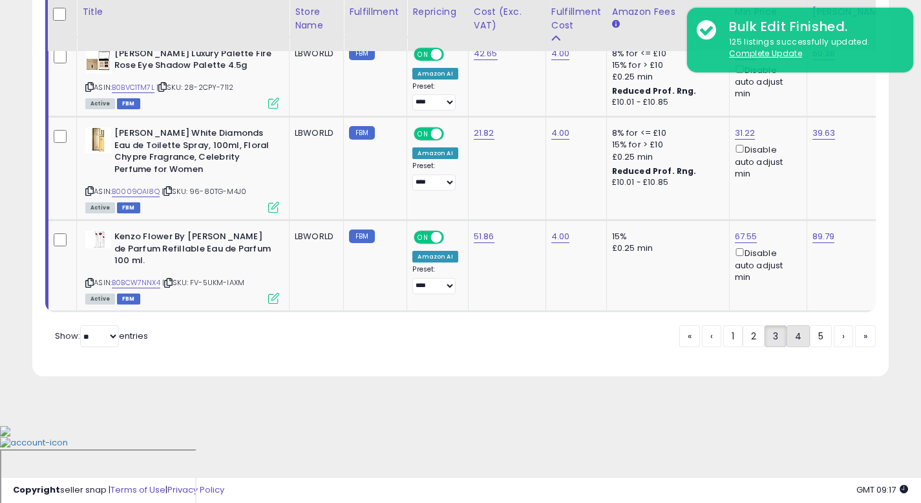
click at [834, 347] on link "4" at bounding box center [843, 336] width 19 height 22
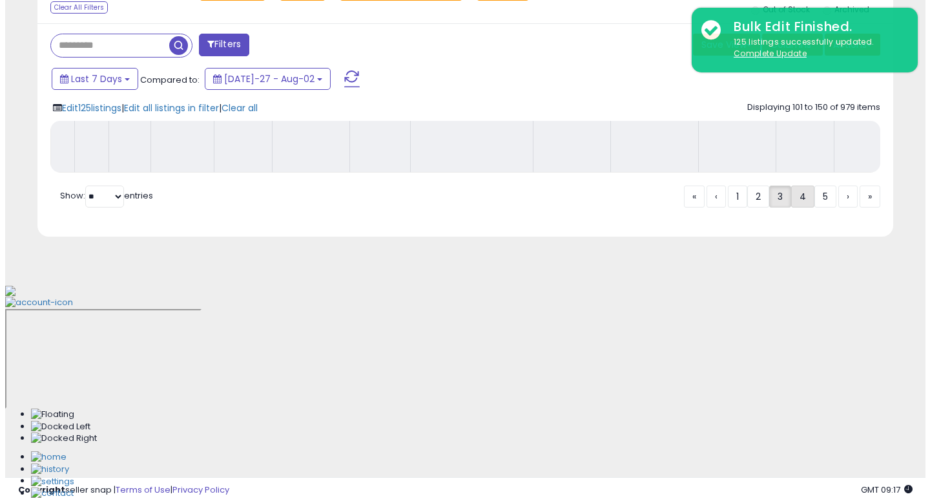
scroll to position [332, 0]
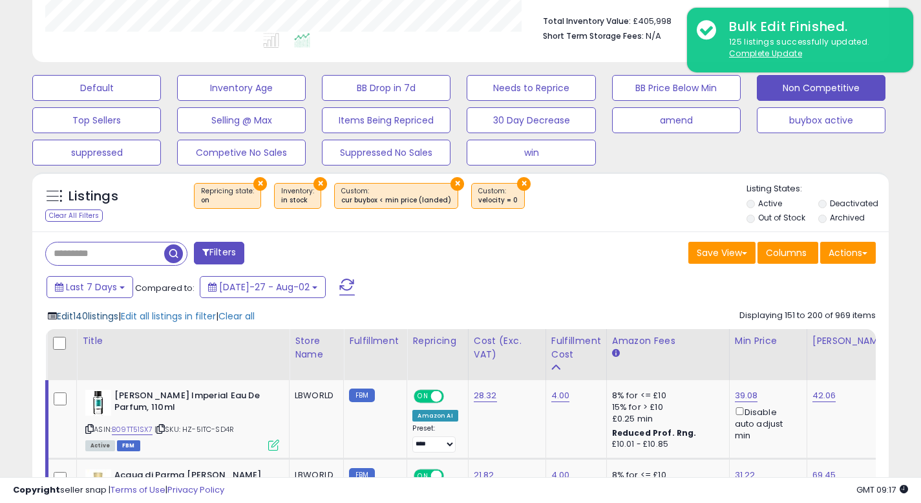
click at [91, 315] on span "Edit 140 listings" at bounding box center [87, 316] width 61 height 13
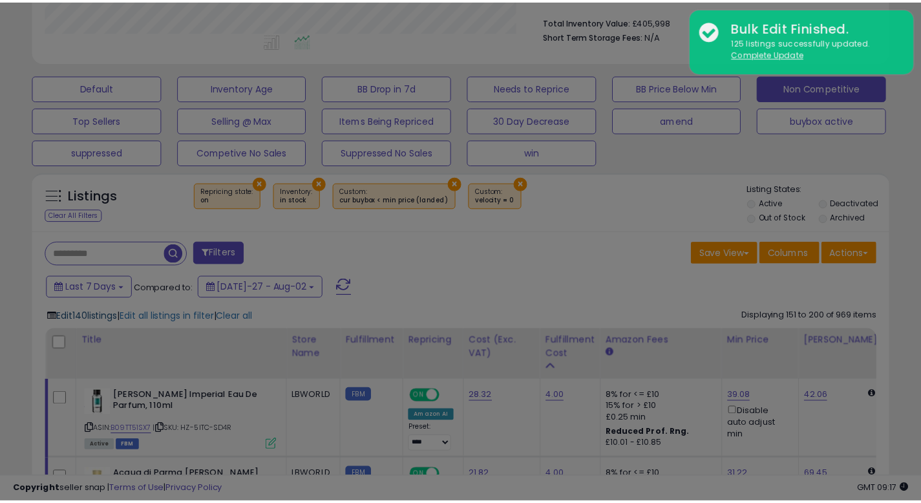
scroll to position [265, 501]
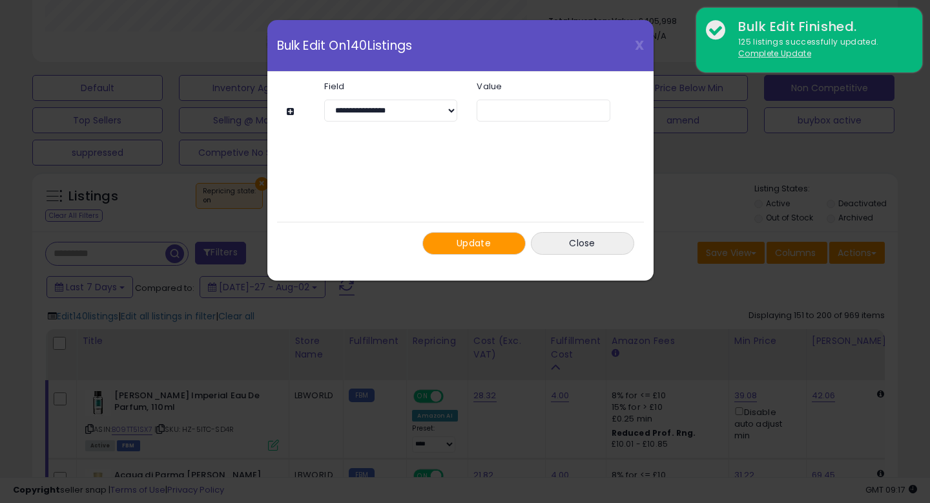
click at [479, 244] on span "Update" at bounding box center [474, 242] width 34 height 13
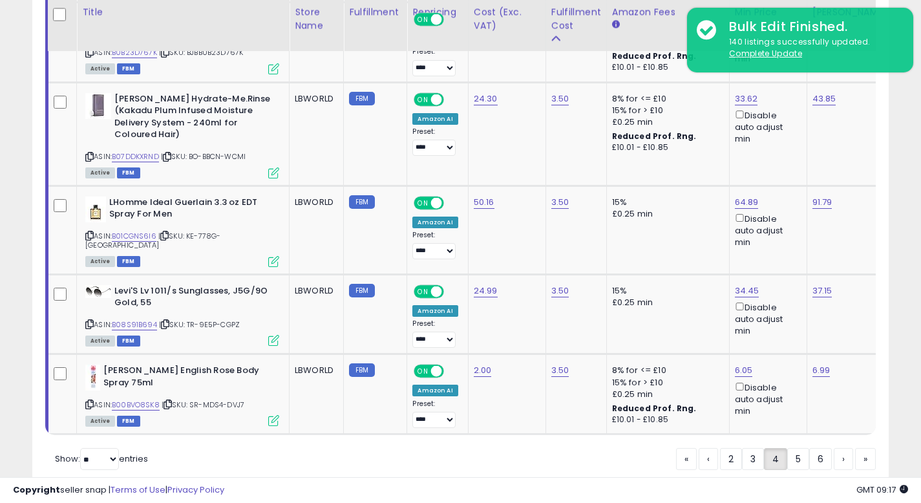
scroll to position [4739, 0]
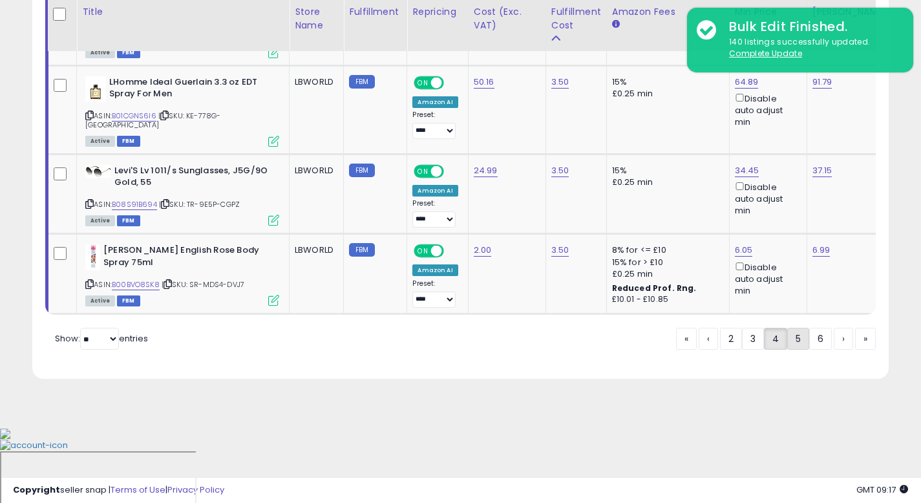
click at [834, 350] on link "5" at bounding box center [843, 339] width 19 height 22
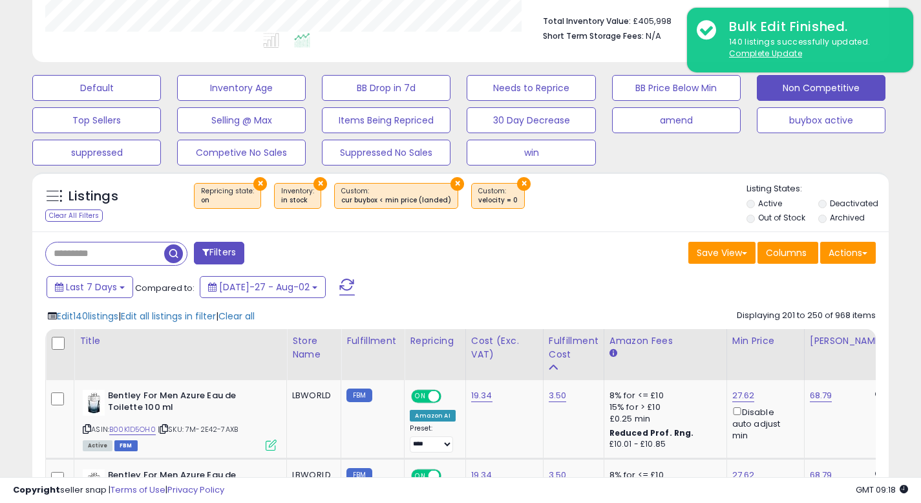
scroll to position [0, 0]
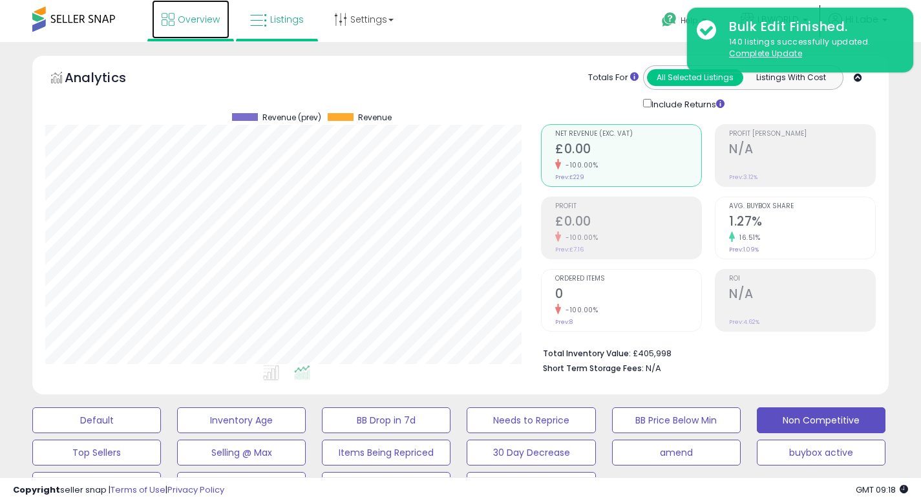
click at [203, 17] on span "Overview" at bounding box center [199, 19] width 42 height 13
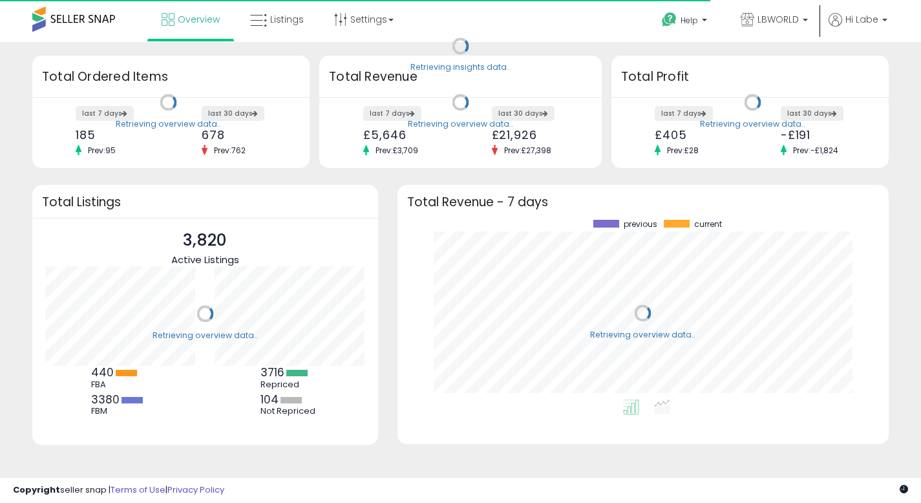
scroll to position [180, 465]
